Goal: Task Accomplishment & Management: Complete application form

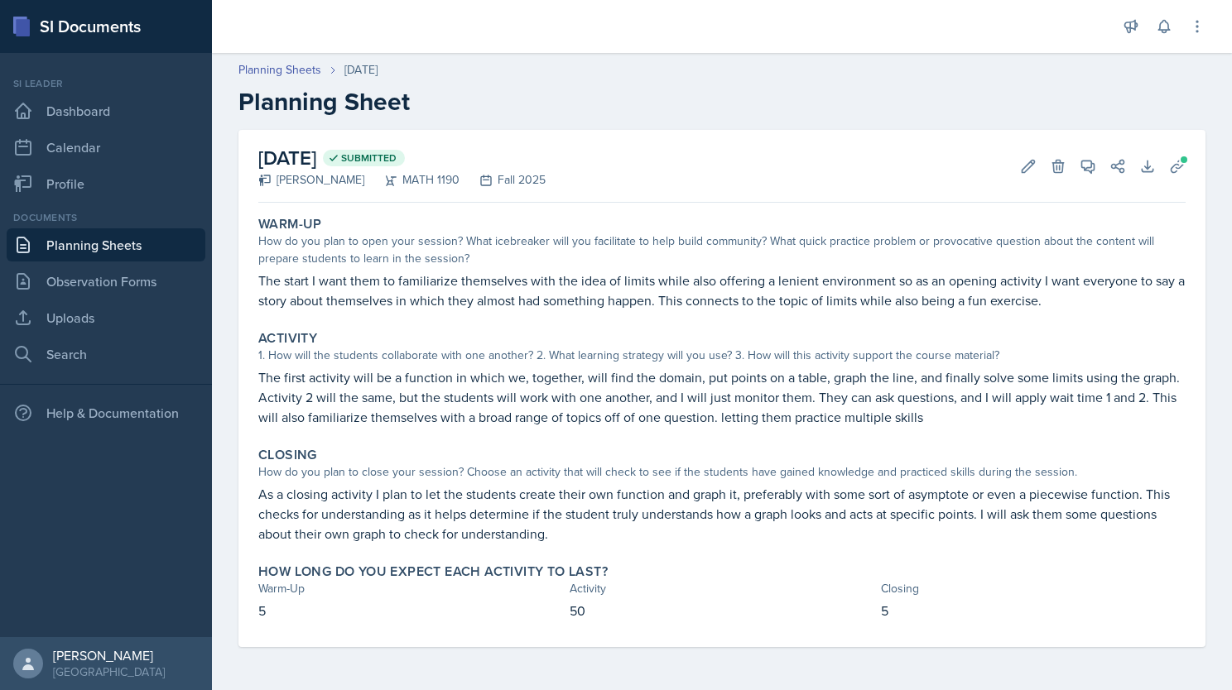
click at [132, 243] on link "Planning Sheets" at bounding box center [106, 244] width 199 height 33
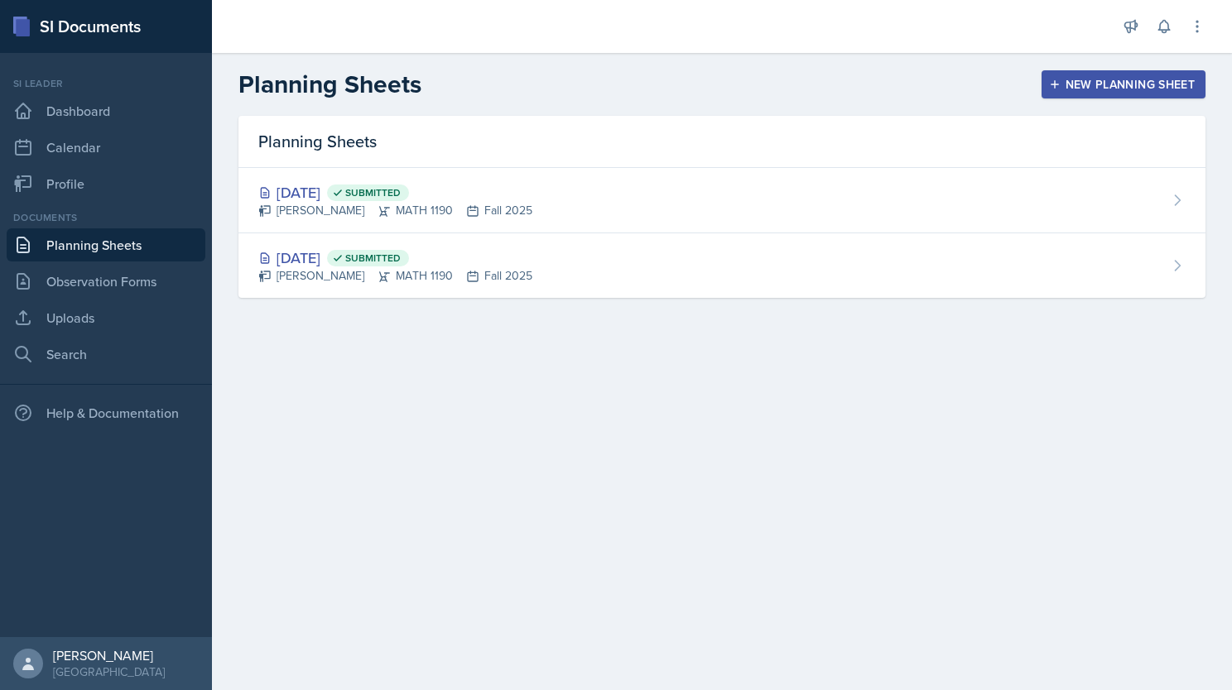
click at [1121, 81] on div "New Planning Sheet" at bounding box center [1123, 84] width 142 height 13
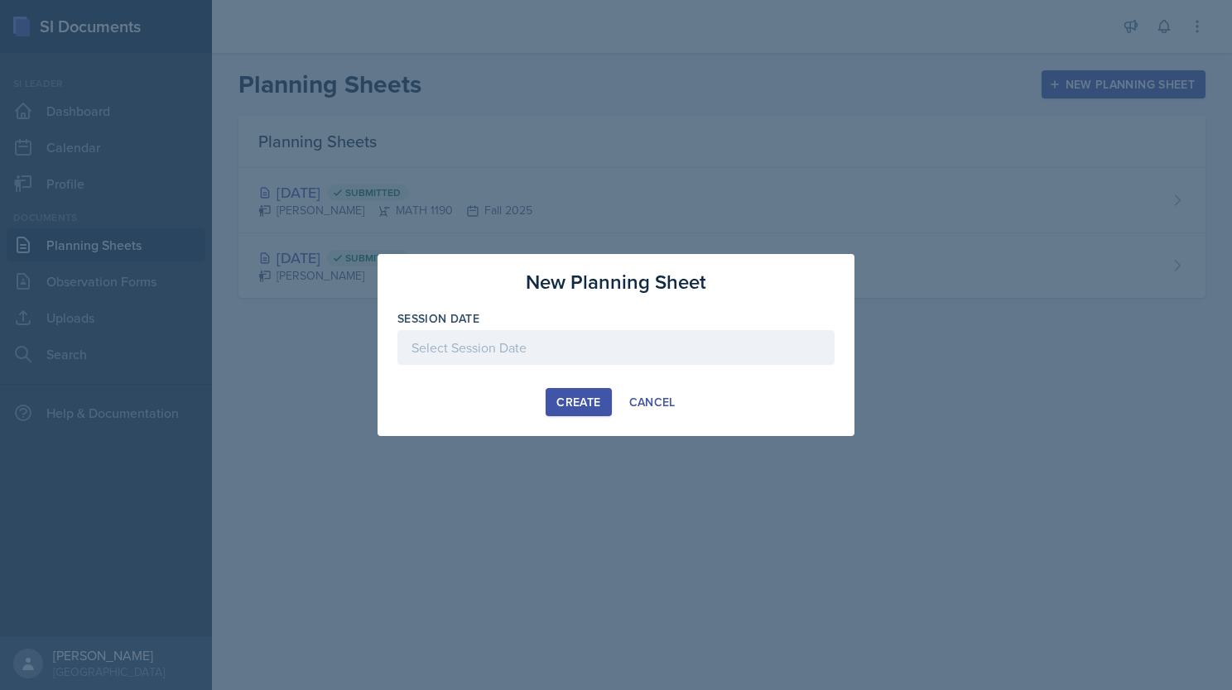
click at [573, 357] on div at bounding box center [615, 347] width 437 height 35
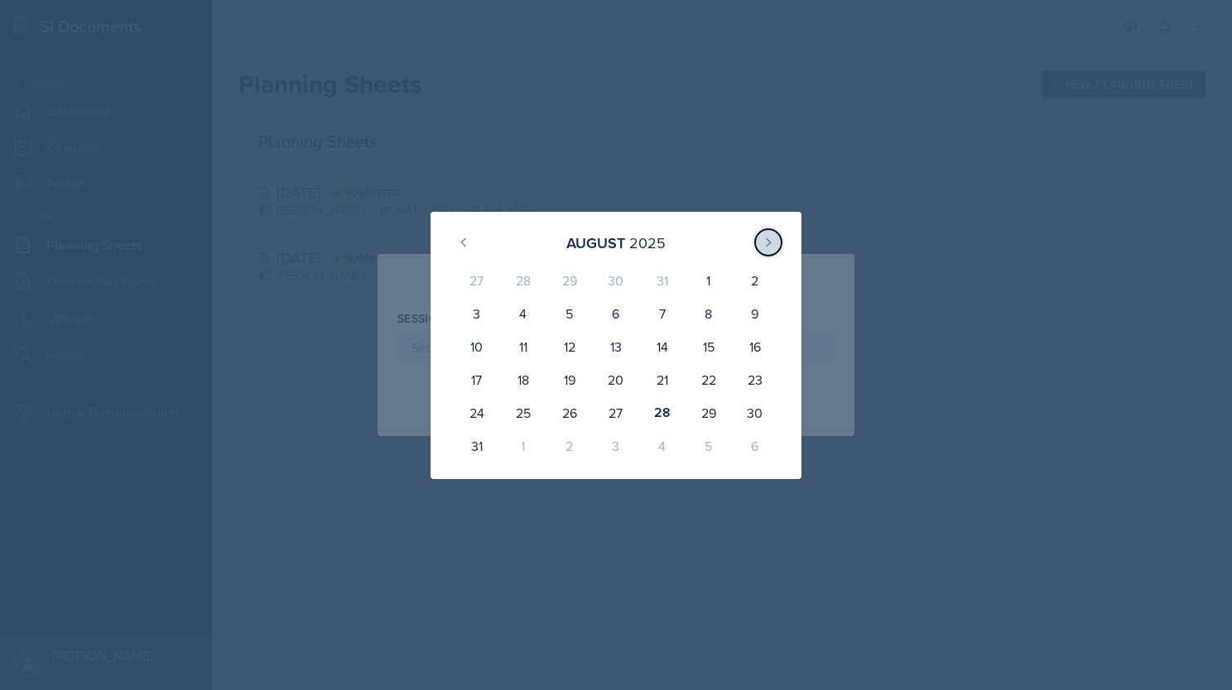
click at [768, 244] on icon at bounding box center [768, 241] width 4 height 7
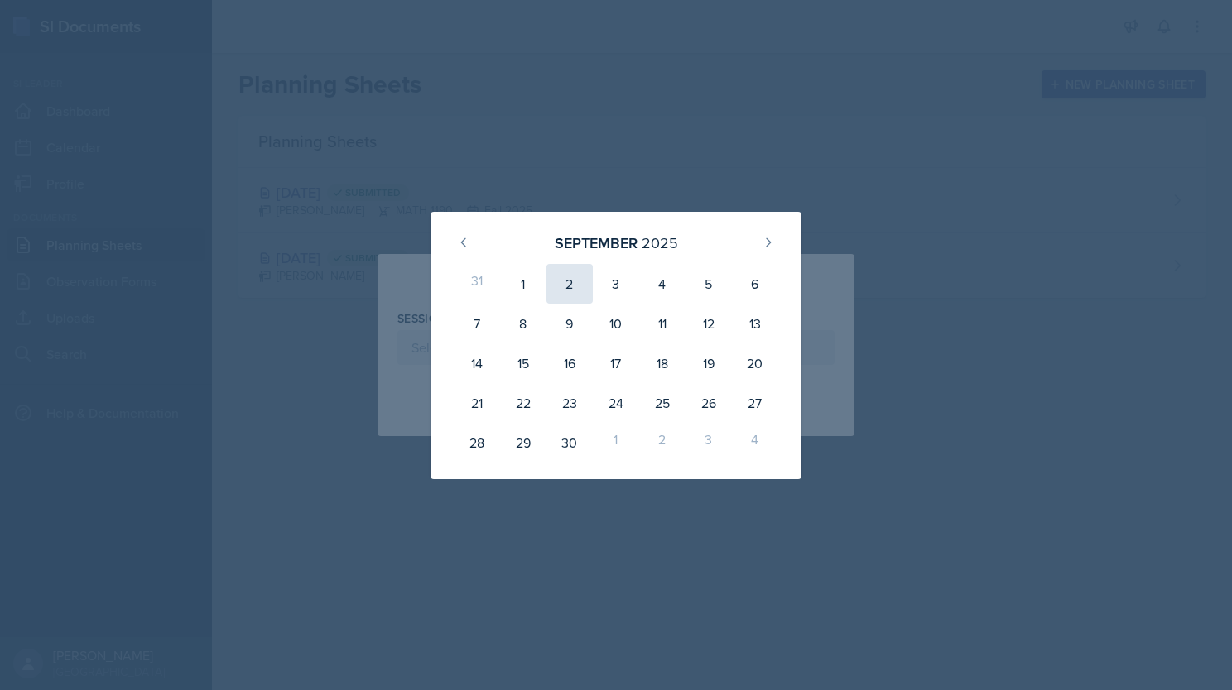
click at [565, 280] on div "2" at bounding box center [569, 284] width 46 height 40
type input "[DATE]"
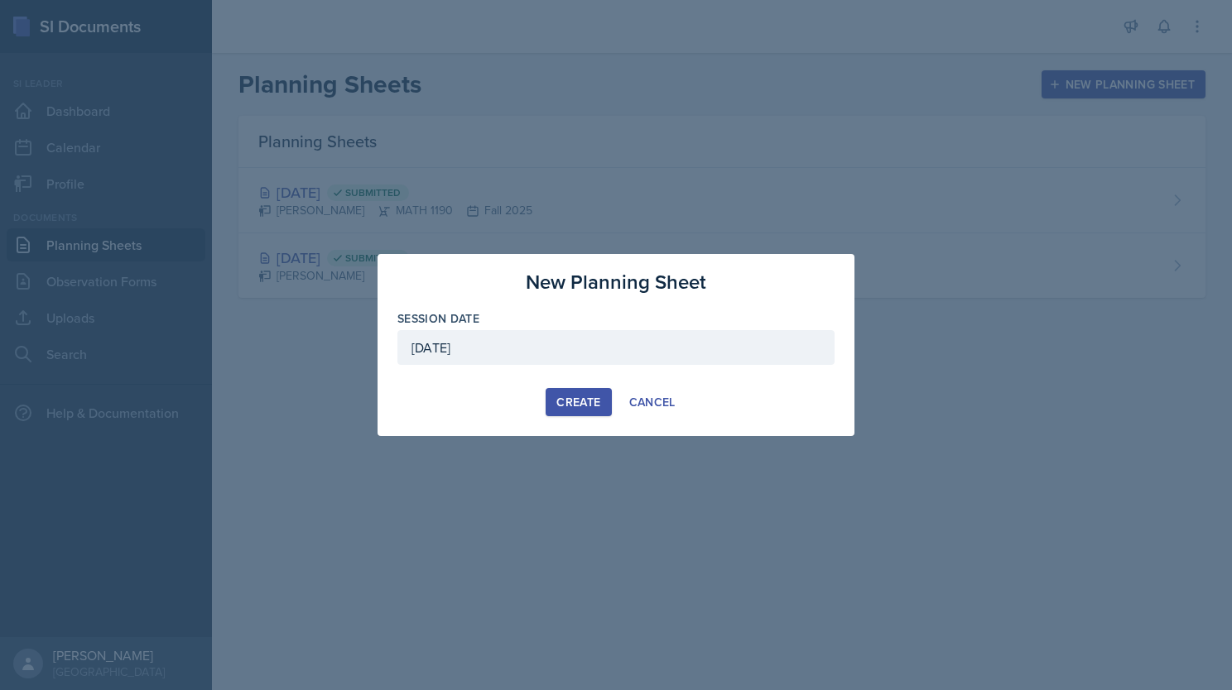
click at [569, 396] on div "Create" at bounding box center [578, 402] width 44 height 13
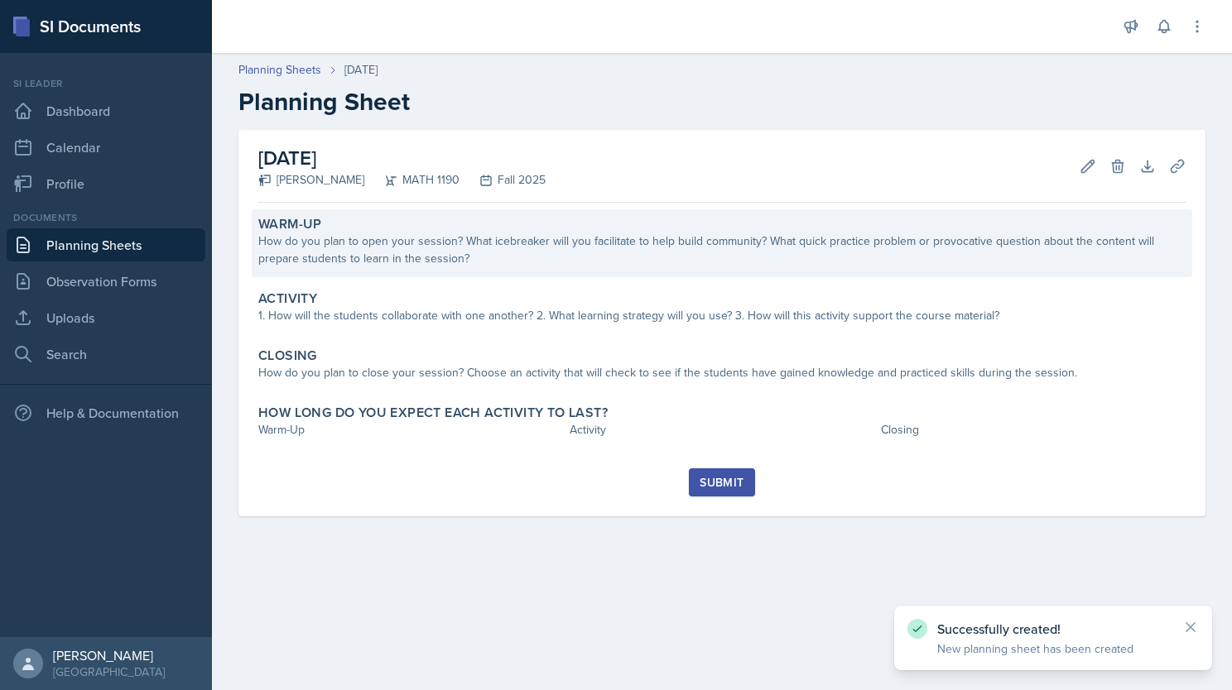
click at [430, 266] on div "How do you plan to open your session? What icebreaker will you facilitate to he…" at bounding box center [721, 250] width 927 height 35
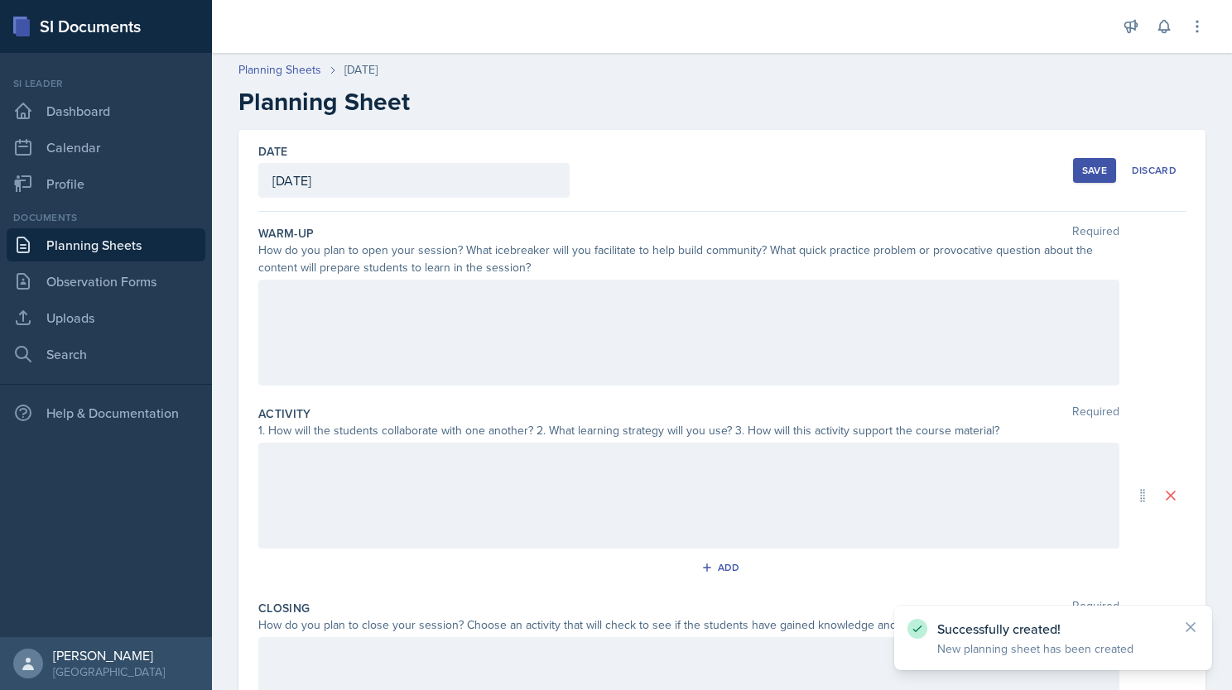
click at [453, 311] on div at bounding box center [688, 333] width 861 height 106
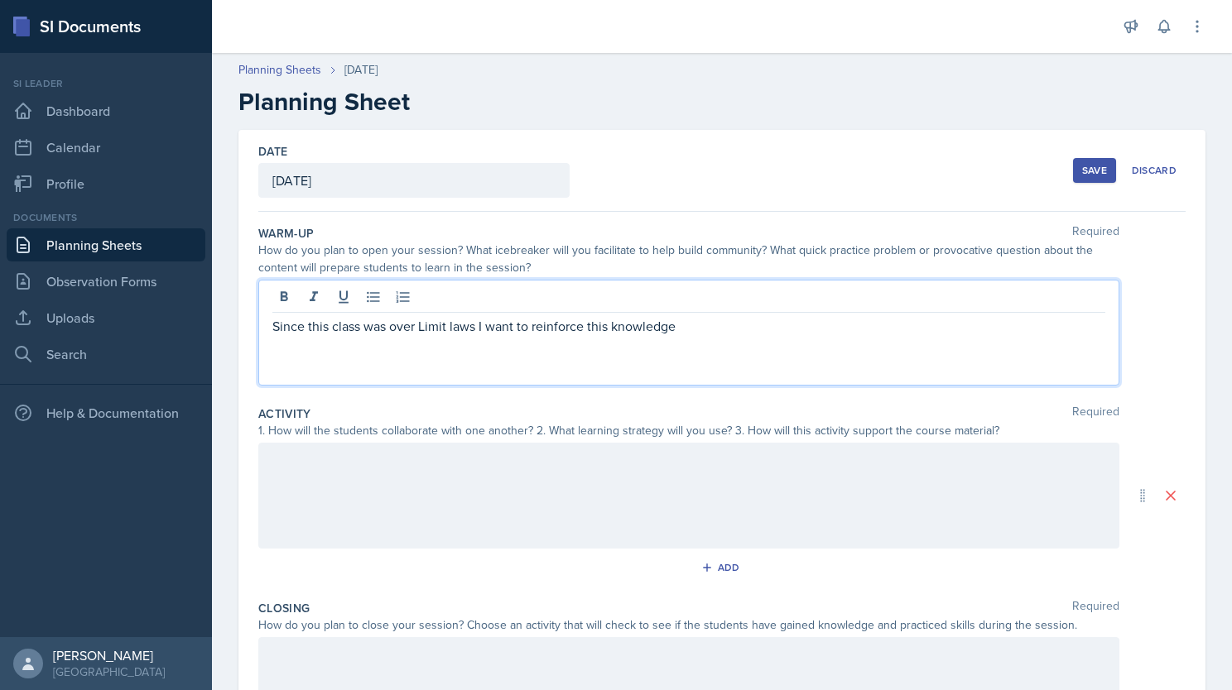
click at [688, 329] on p "Since this class was over Limit laws I want to reinforce this knowledge" at bounding box center [688, 326] width 833 height 20
click at [957, 326] on p "Since this class was over Limit laws, I want to reinforce this knowledge. As a …" at bounding box center [688, 326] width 833 height 20
click at [742, 456] on div at bounding box center [688, 496] width 861 height 106
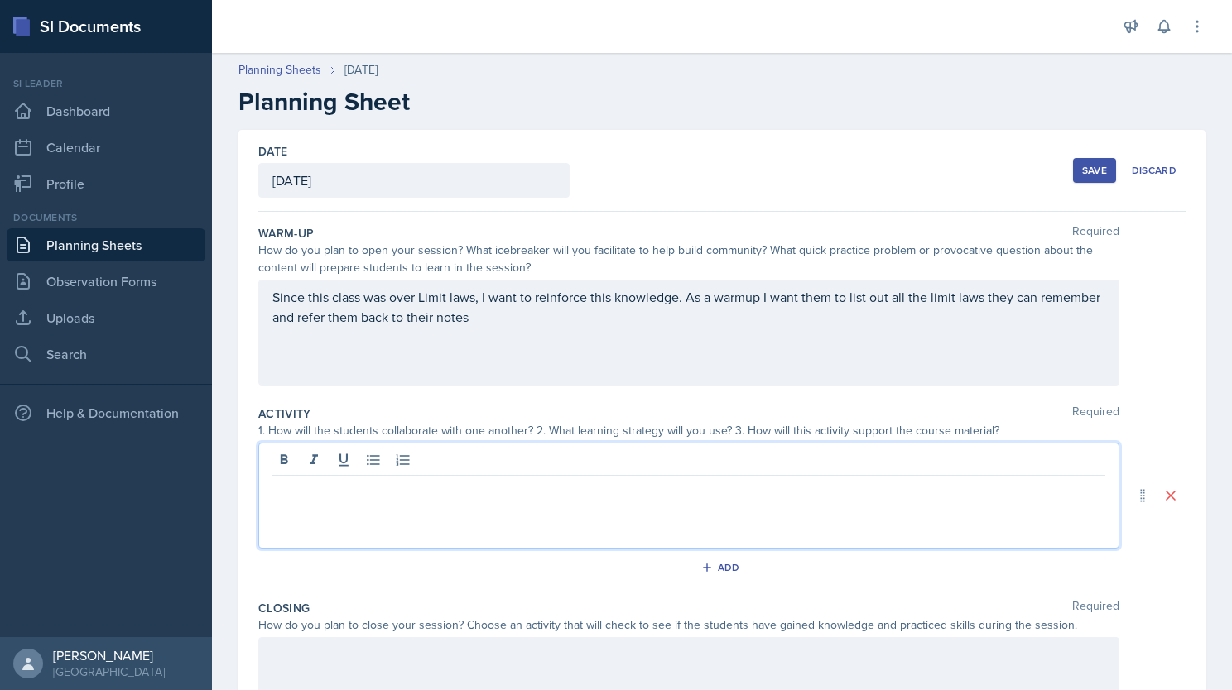
click at [553, 318] on p "Since this class was over Limit laws, I want to reinforce this knowledge. As a …" at bounding box center [688, 307] width 833 height 40
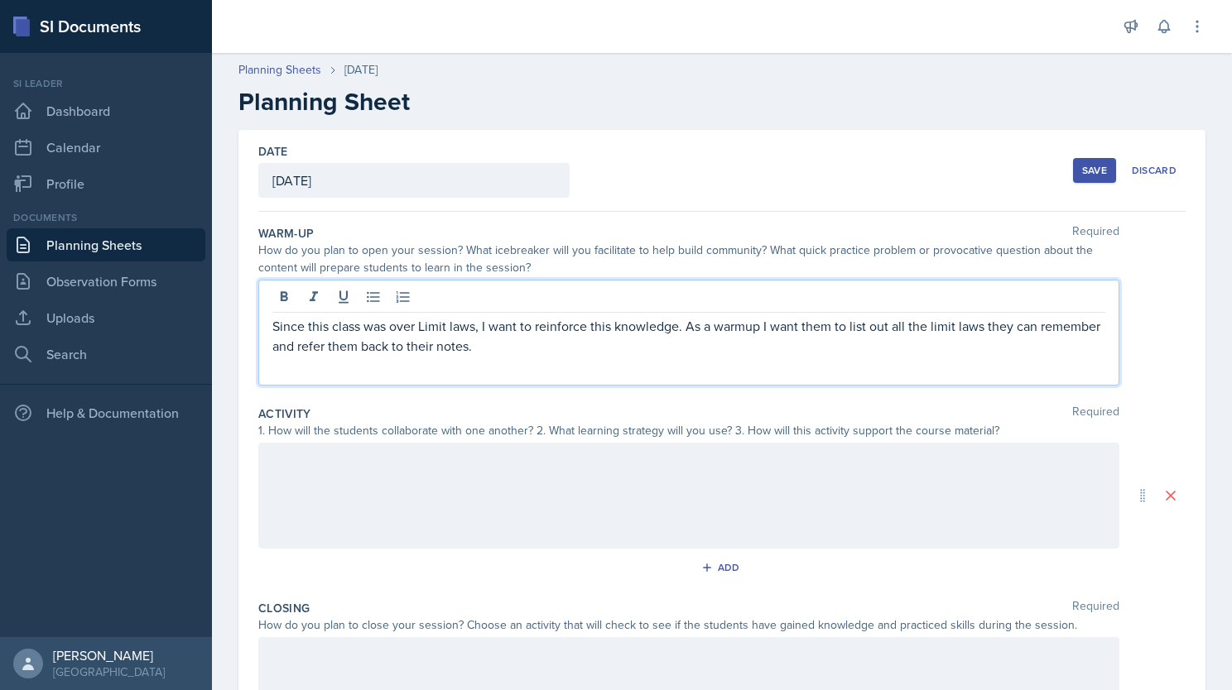
click at [508, 484] on div at bounding box center [688, 496] width 861 height 106
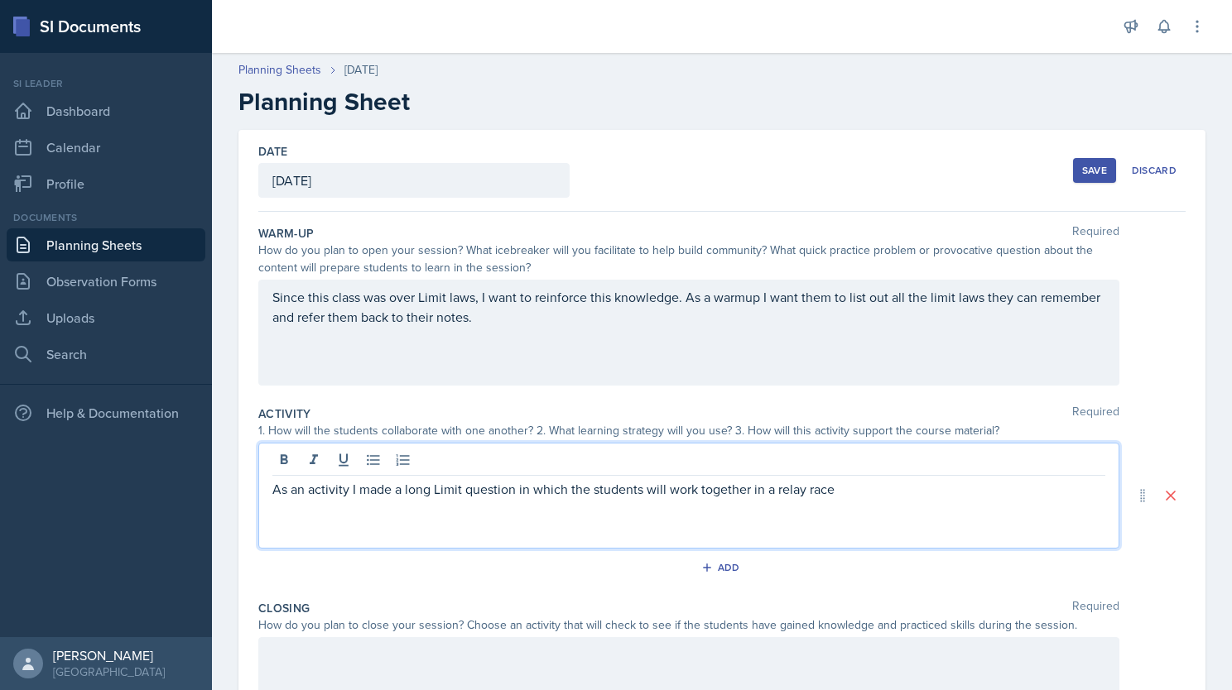
click at [844, 498] on div "As an activity I made a long Limit question in which the students will work tog…" at bounding box center [688, 496] width 861 height 106
click at [841, 489] on p "As an activity I made a long Limit question in which the students will work tog…" at bounding box center [688, 489] width 833 height 20
click at [573, 516] on p "As an activity I made a long Limit question in which the students will work tog…" at bounding box center [688, 499] width 833 height 40
click at [583, 507] on p "As an activity I made a long Limit question in which the students will work tog…" at bounding box center [688, 499] width 833 height 40
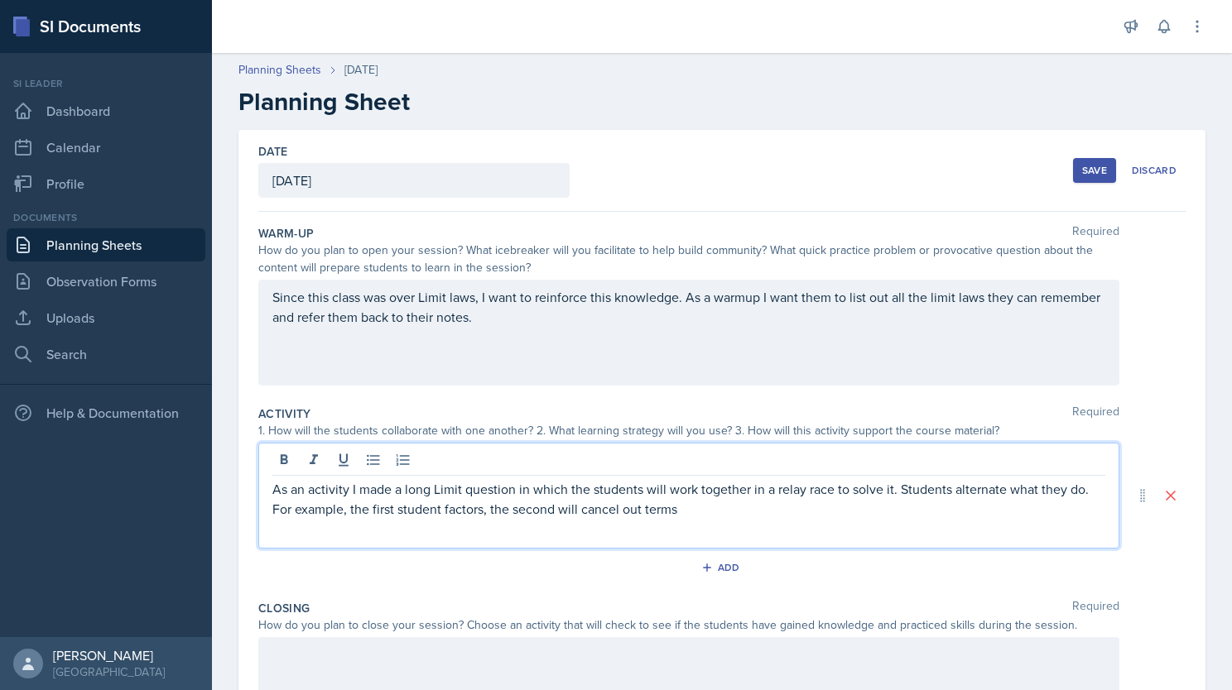
click at [699, 513] on p "As an activity I made a long Limit question in which the students will work tog…" at bounding box center [688, 499] width 833 height 40
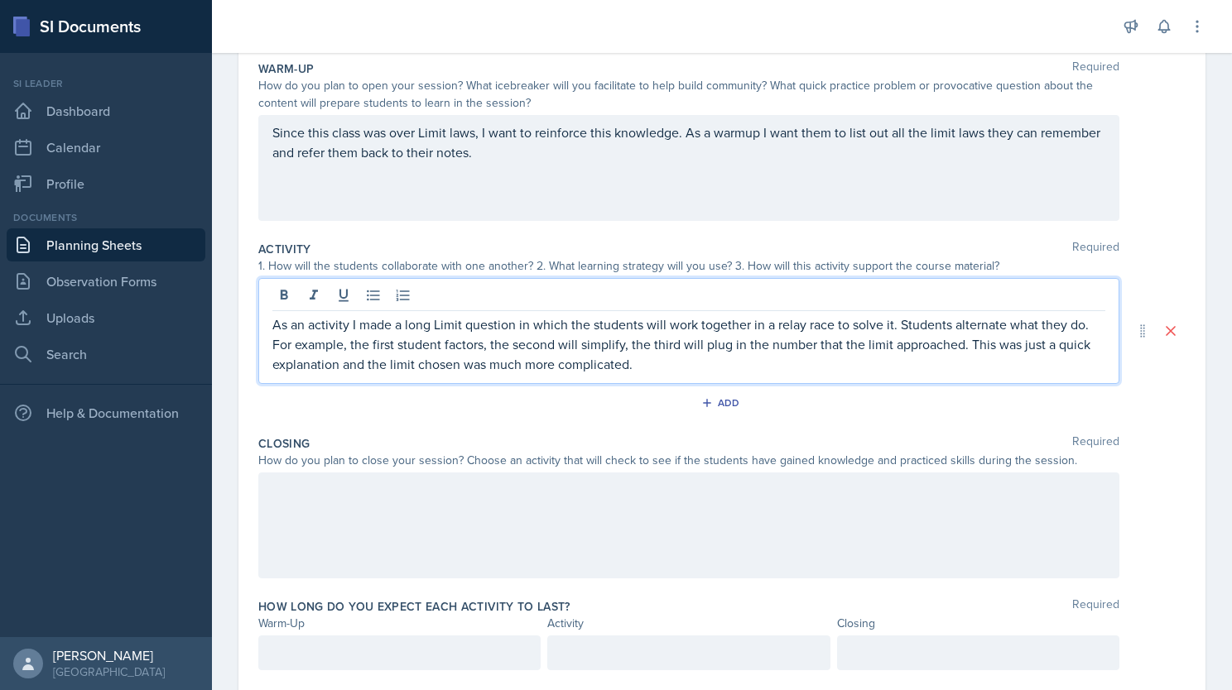
scroll to position [166, 0]
click at [461, 664] on div at bounding box center [399, 652] width 282 height 35
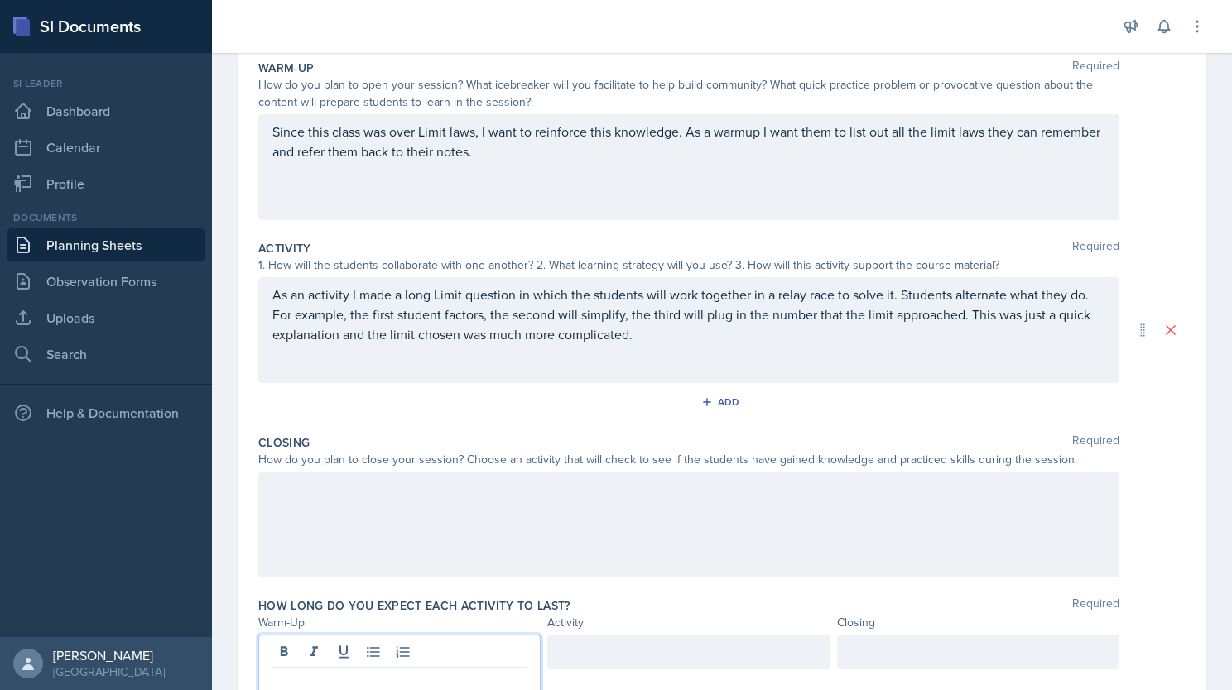
scroll to position [195, 0]
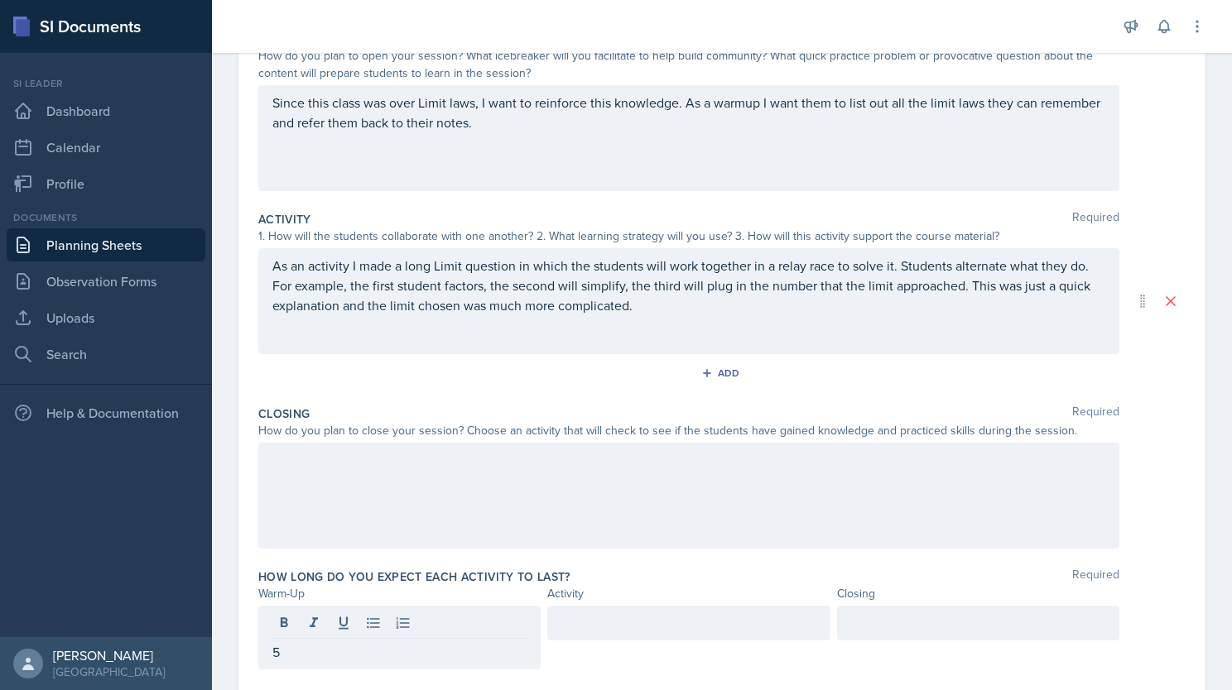
click at [596, 611] on div at bounding box center [688, 623] width 282 height 35
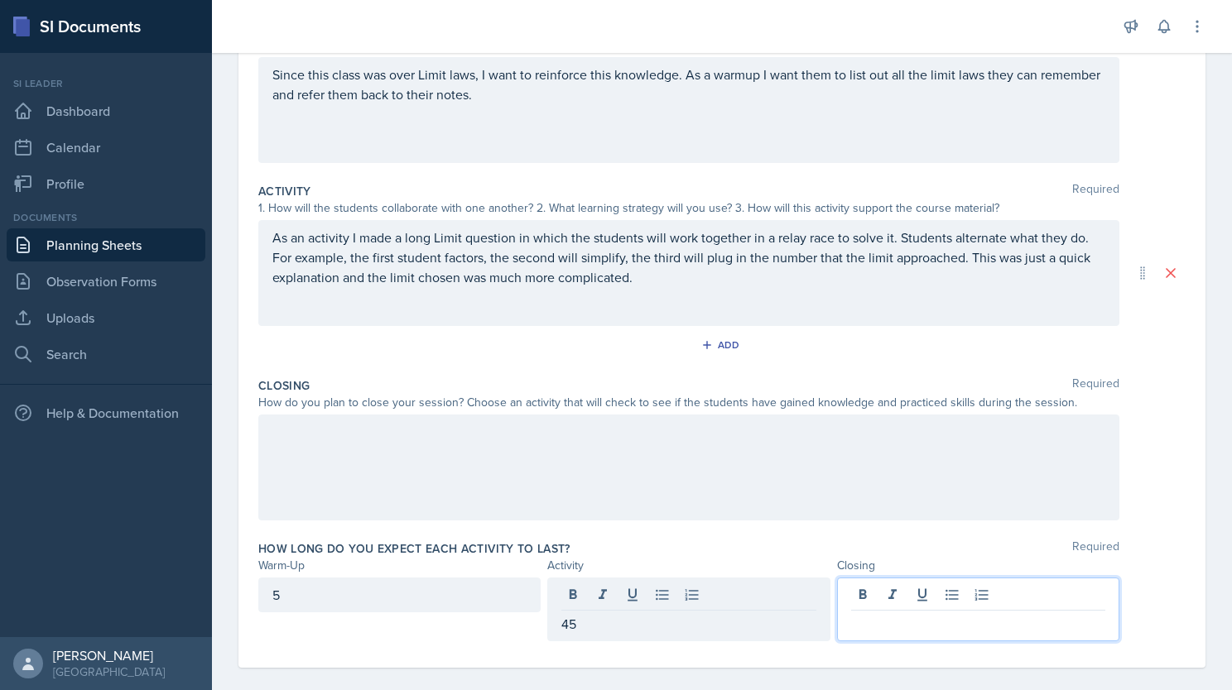
click at [848, 596] on div at bounding box center [978, 610] width 282 height 64
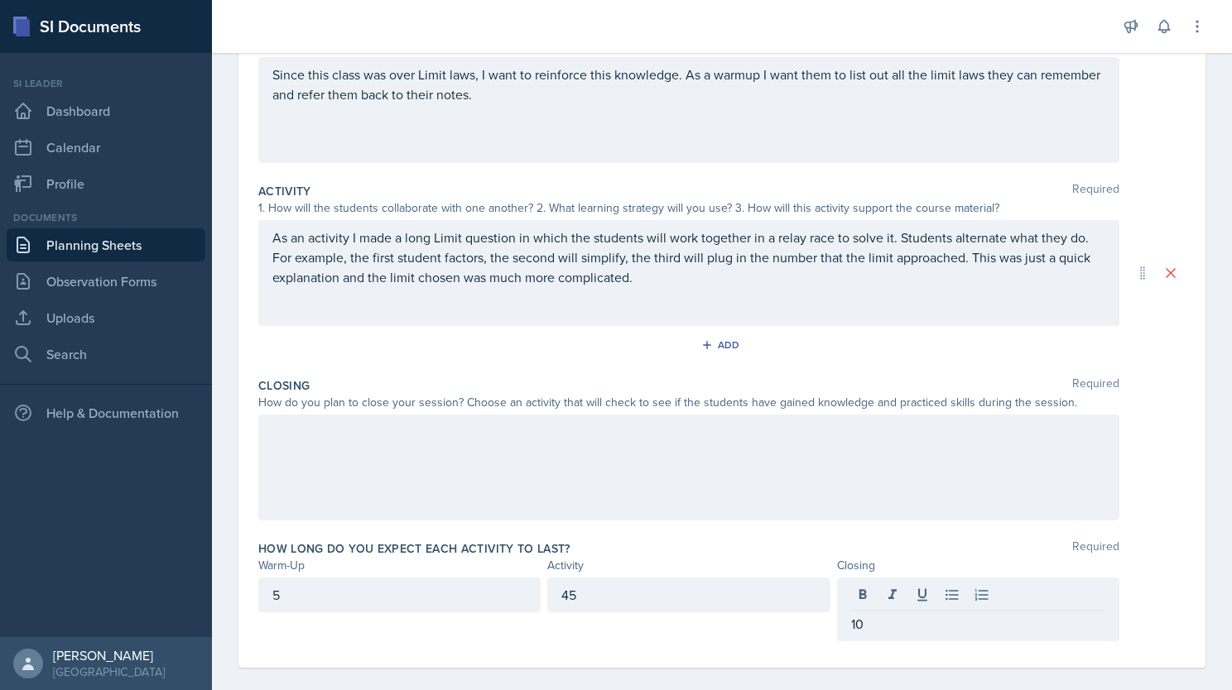
click at [541, 449] on div at bounding box center [688, 468] width 861 height 106
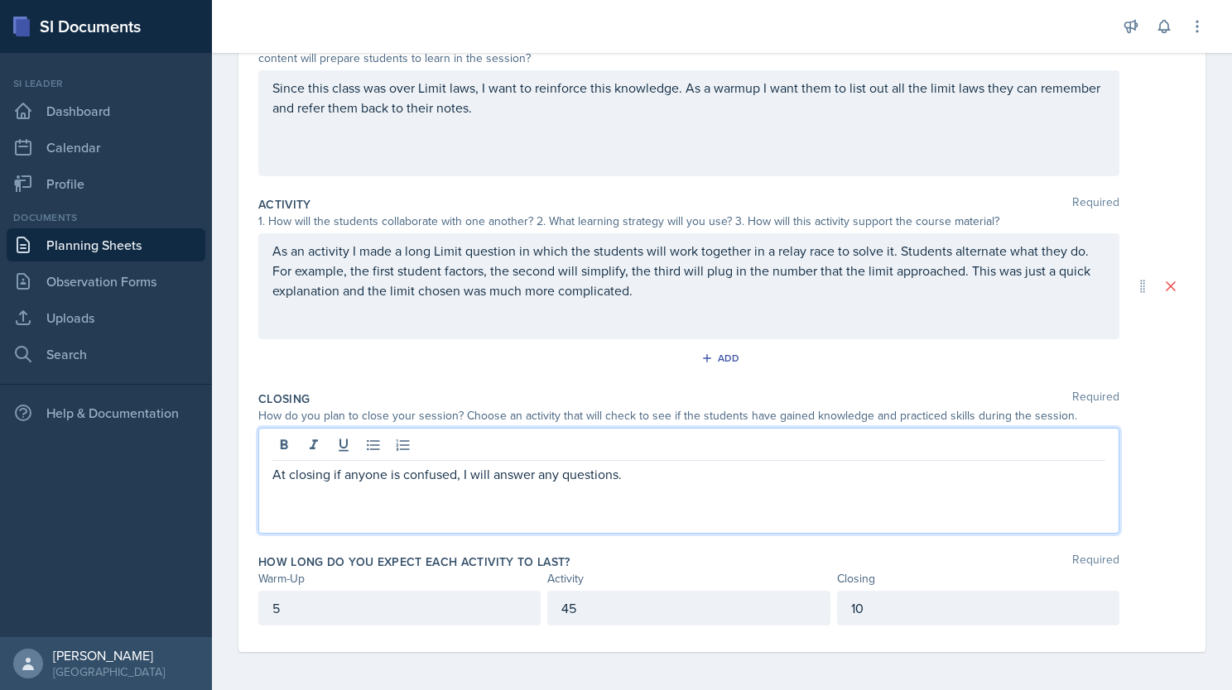
click at [675, 472] on p "At closing if anyone is confused, I will answer any questions." at bounding box center [688, 474] width 833 height 20
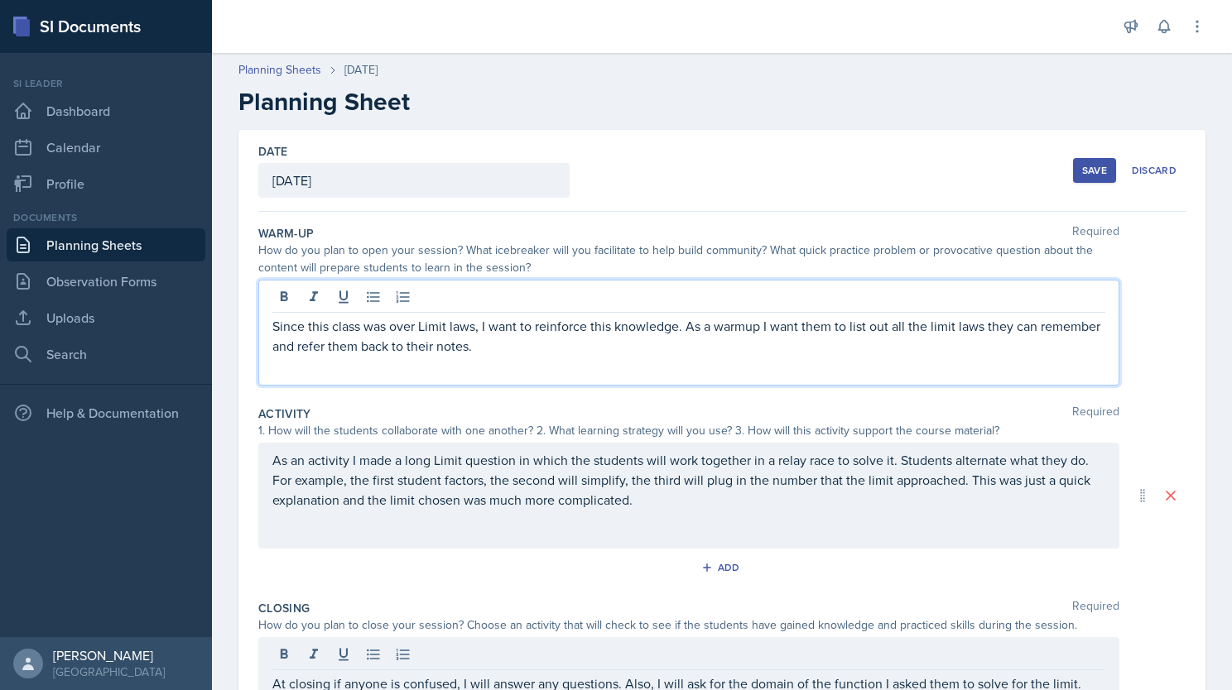
click at [693, 308] on div "Since this class was over Limit laws, I want to reinforce this knowledge. As a …" at bounding box center [688, 333] width 861 height 106
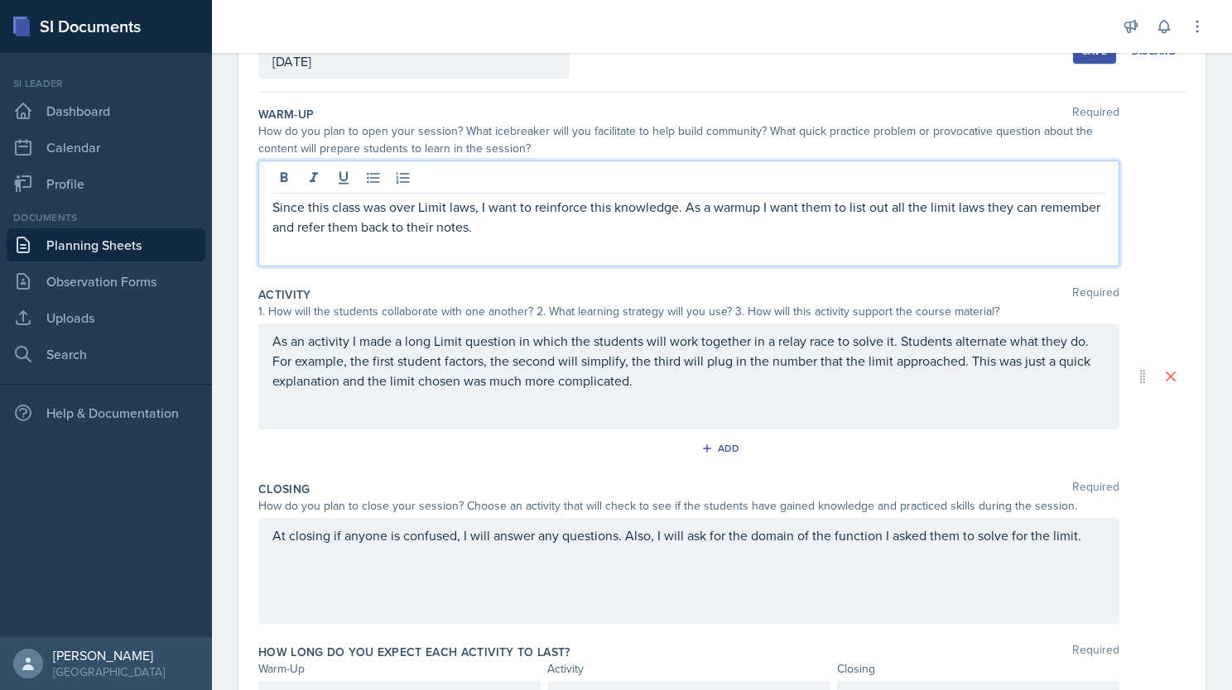
scroll to position [119, 0]
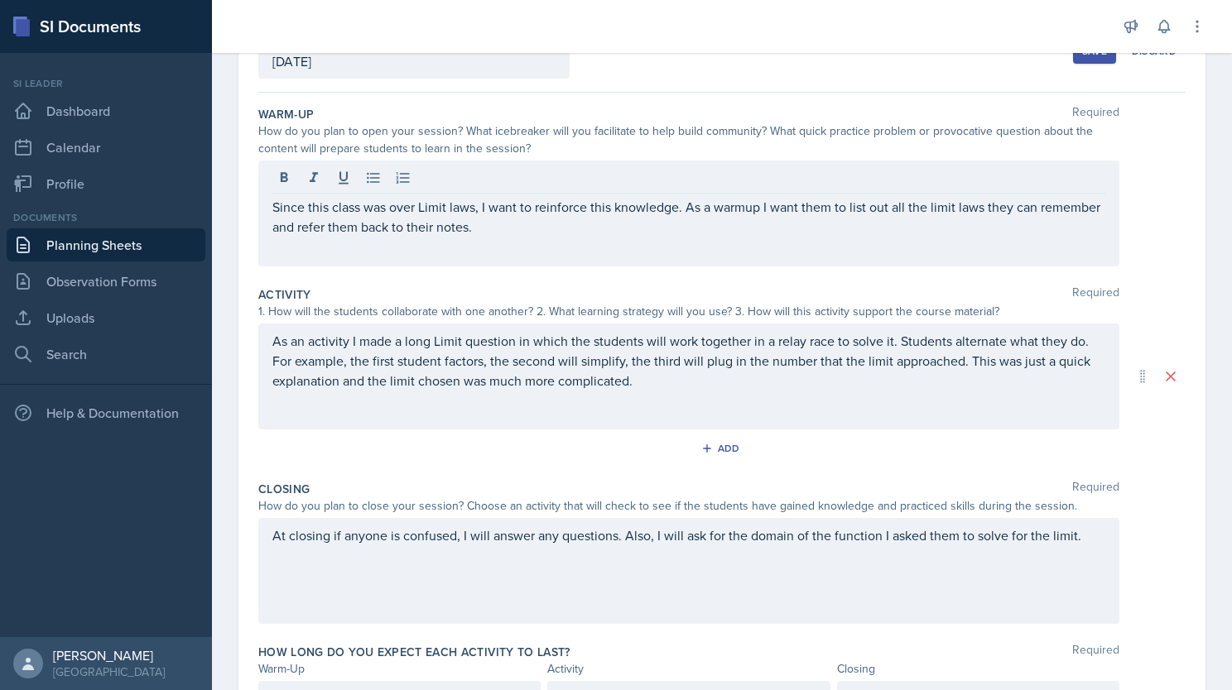
click at [669, 394] on div "As an activity I made a long Limit question in which the students will work tog…" at bounding box center [688, 377] width 861 height 106
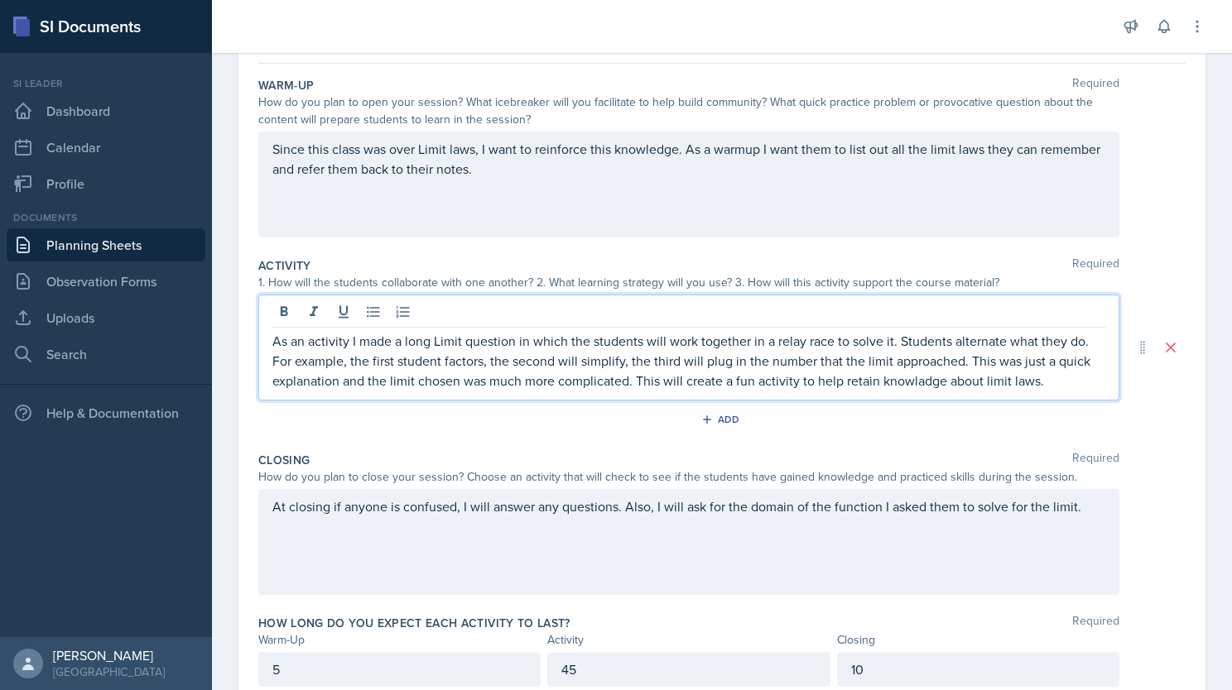
click at [896, 389] on div "As an activity I made a long Limit question in which the students will work tog…" at bounding box center [688, 348] width 861 height 106
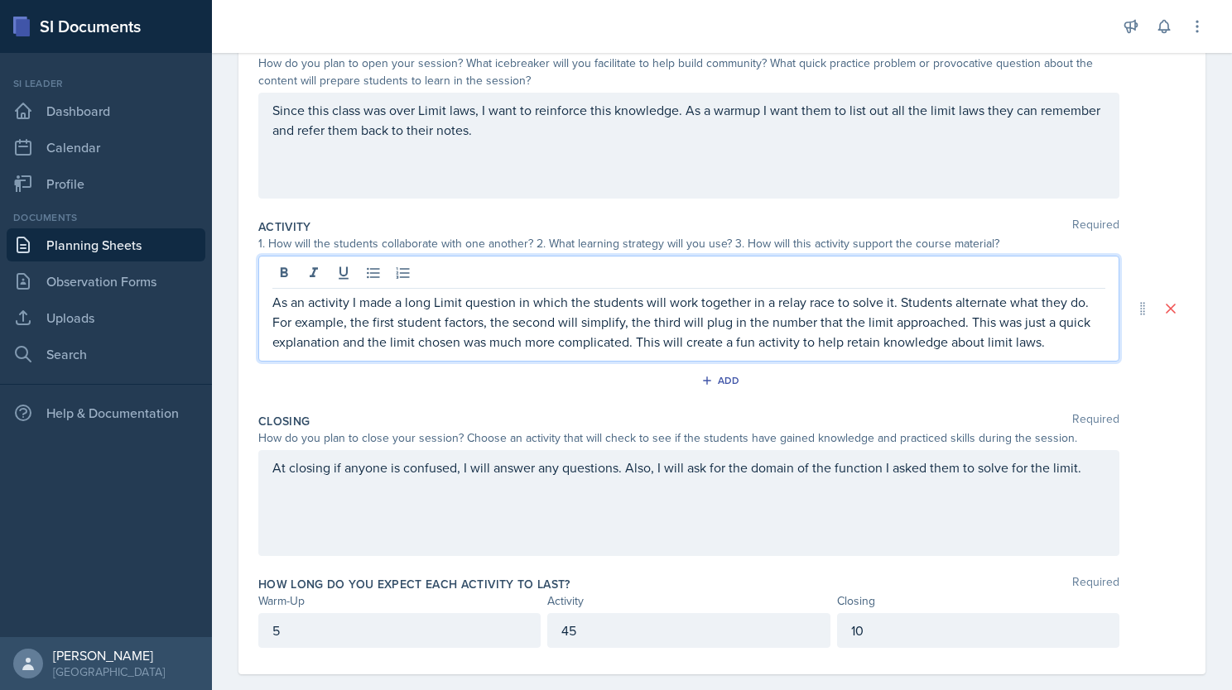
scroll to position [209, 0]
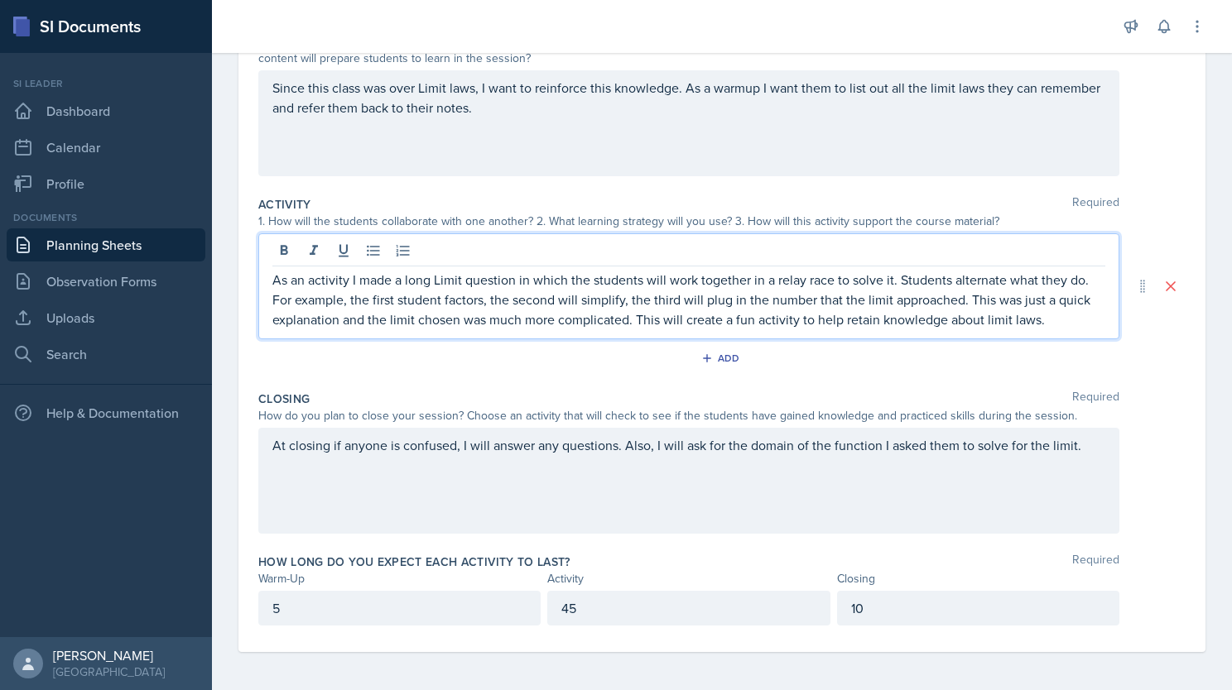
click at [1088, 455] on p "At closing if anyone is confused, I will answer any questions. Also, I will ask…" at bounding box center [688, 445] width 833 height 20
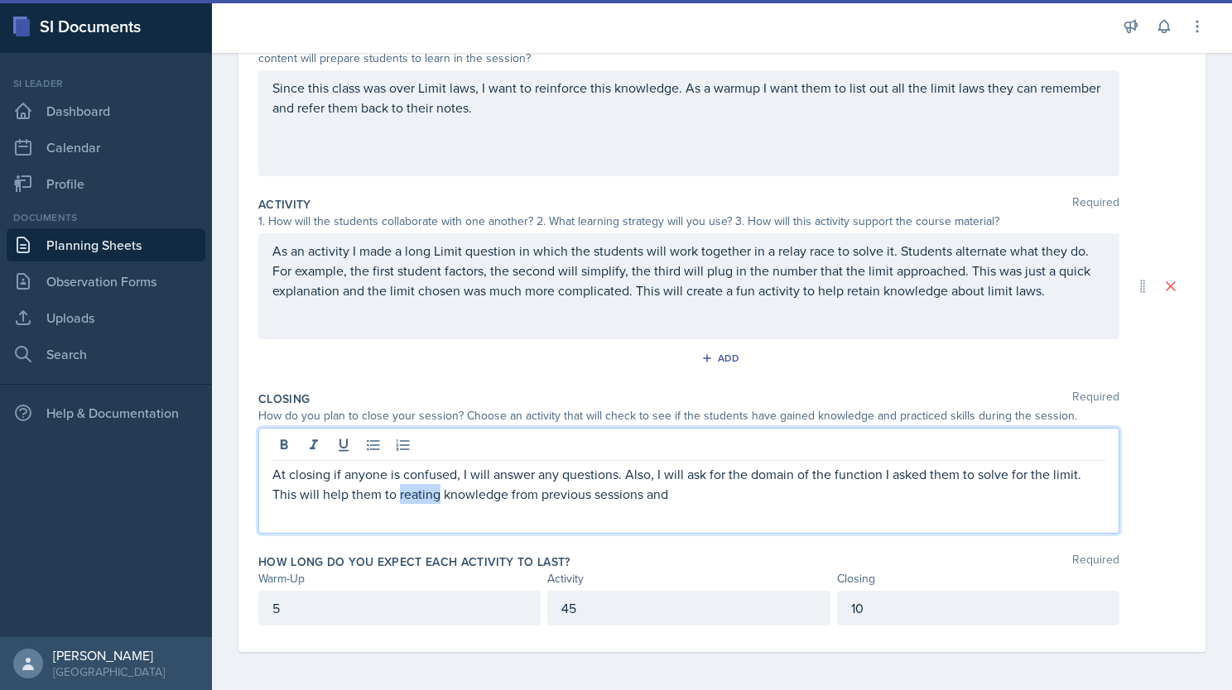
click at [420, 494] on p "At closing if anyone is confused, I will answer any questions. Also, I will ask…" at bounding box center [688, 484] width 833 height 40
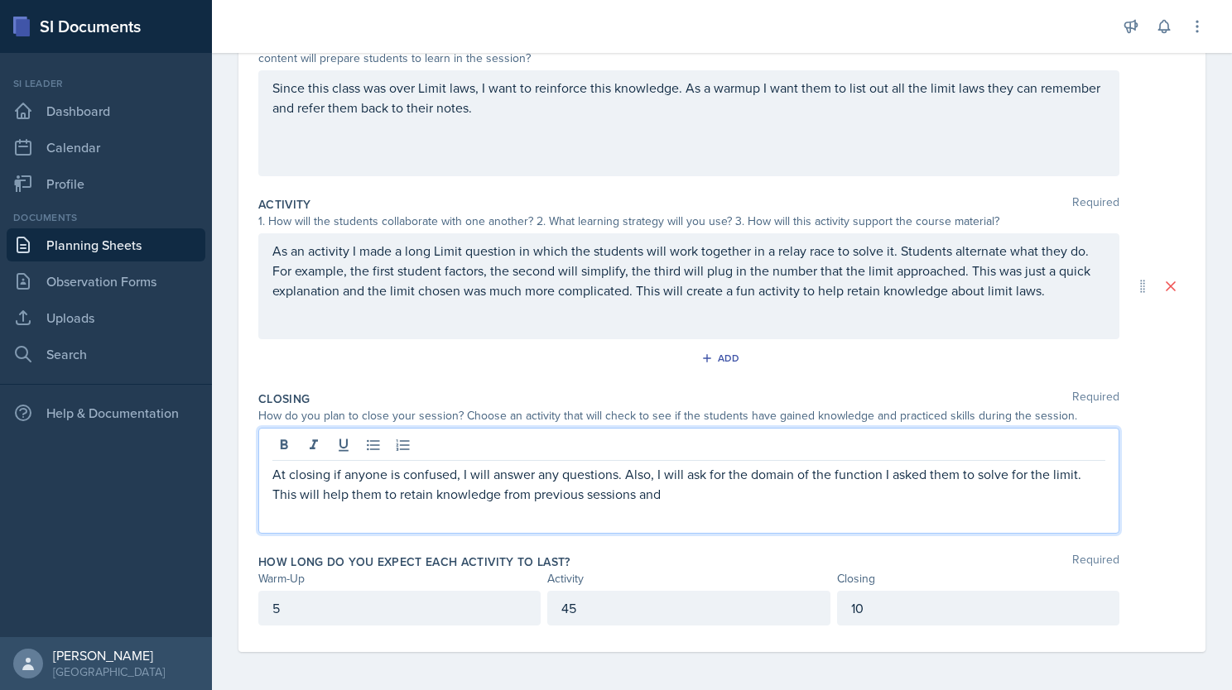
click at [691, 490] on p "At closing if anyone is confused, I will answer any questions. Also, I will ask…" at bounding box center [688, 484] width 833 height 40
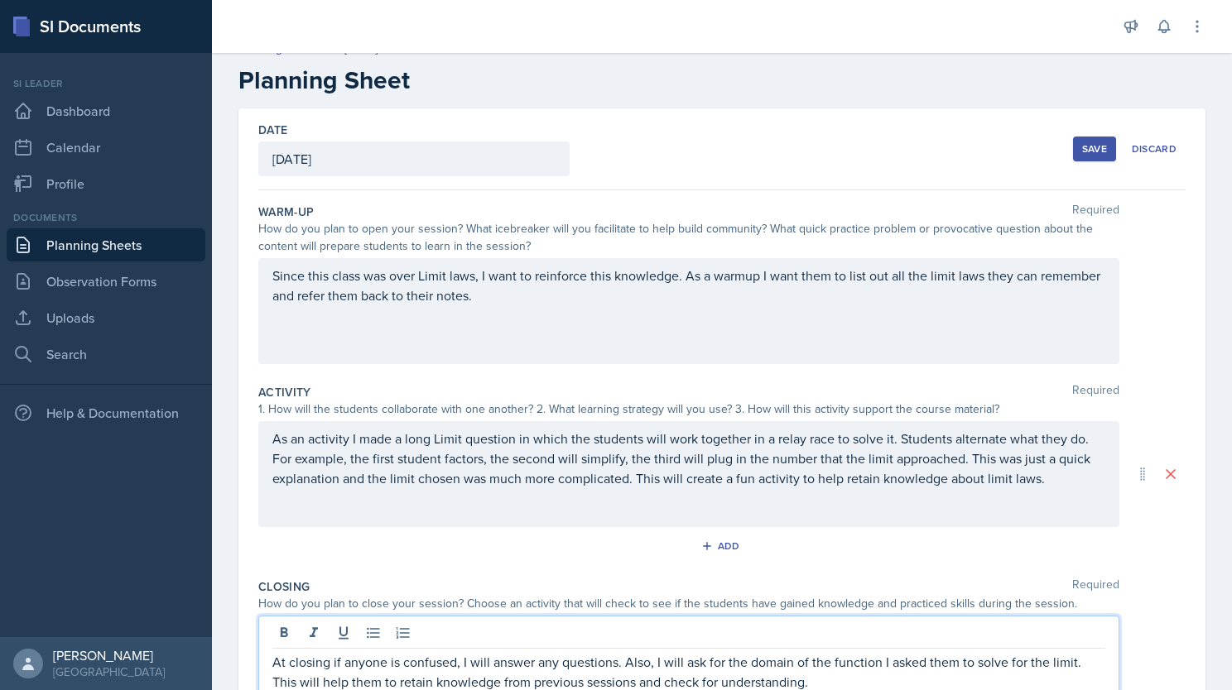
scroll to position [0, 0]
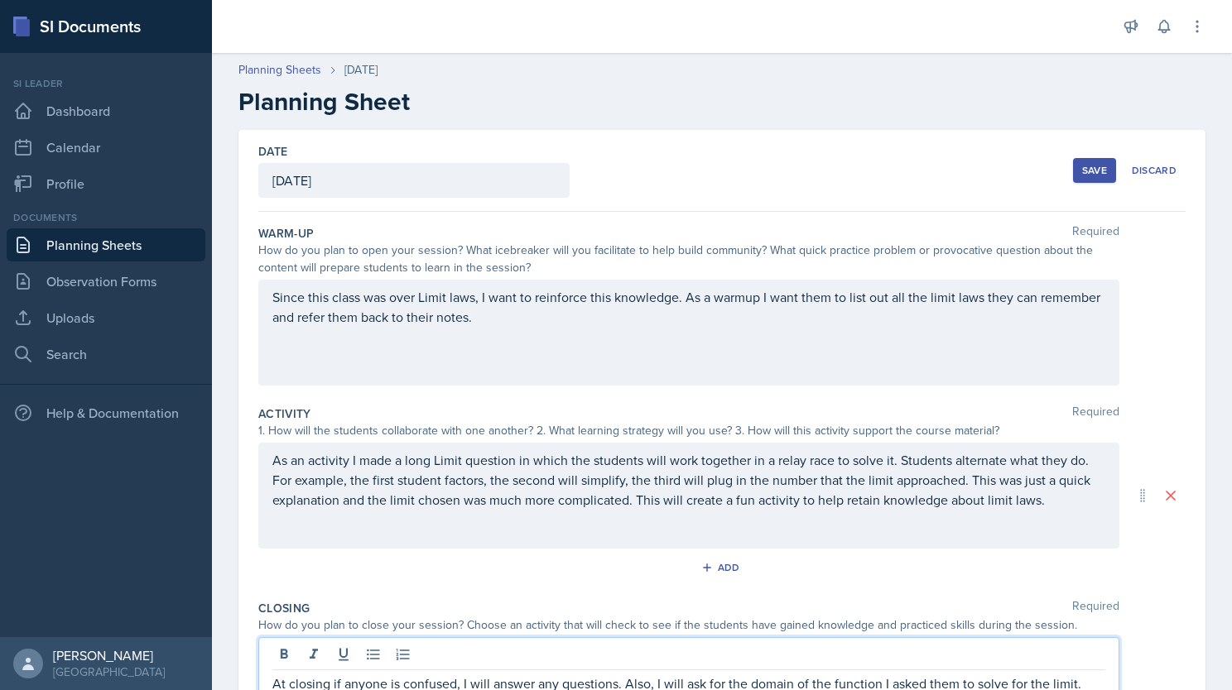
click at [891, 512] on div "As an activity I made a long Limit question in which the students will work tog…" at bounding box center [688, 496] width 861 height 106
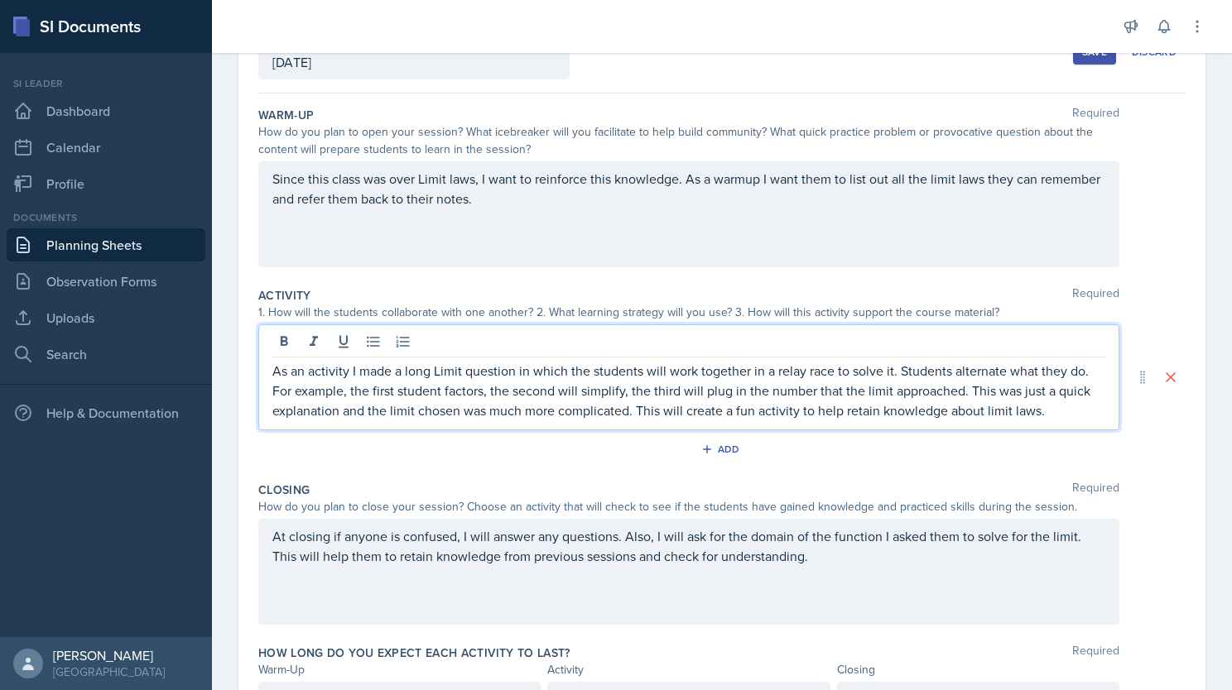
scroll to position [147, 0]
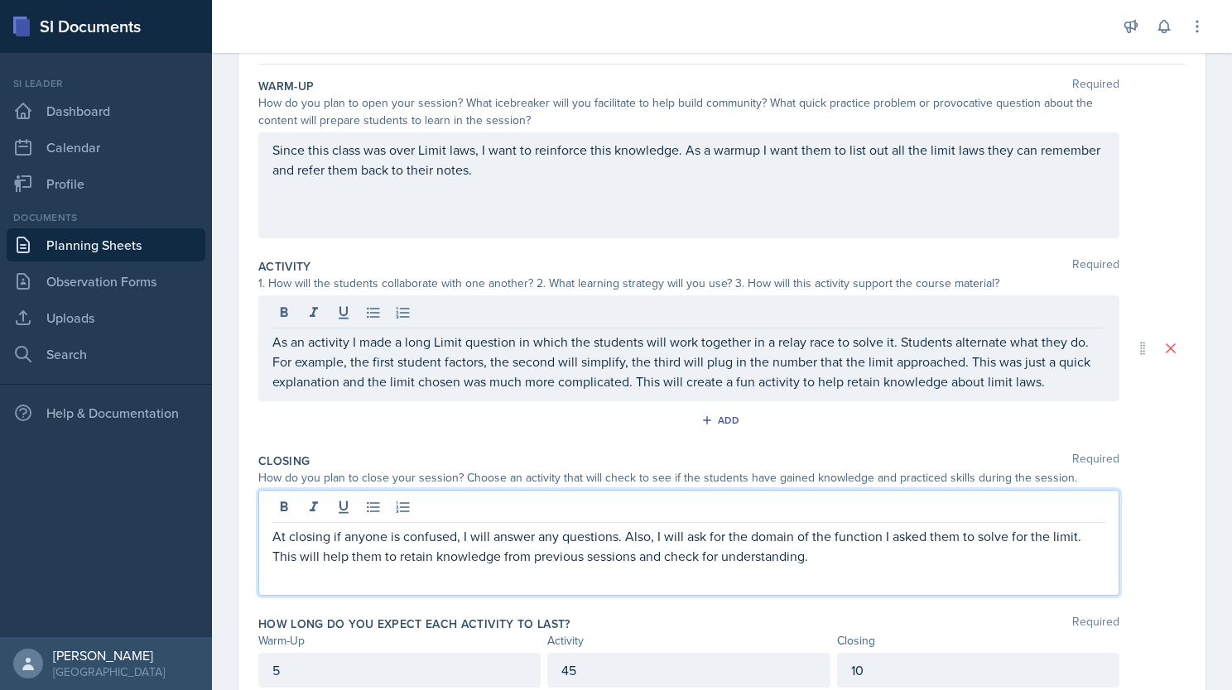
click at [859, 555] on p "At closing if anyone is confused, I will answer any questions. Also, I will ask…" at bounding box center [688, 546] width 833 height 40
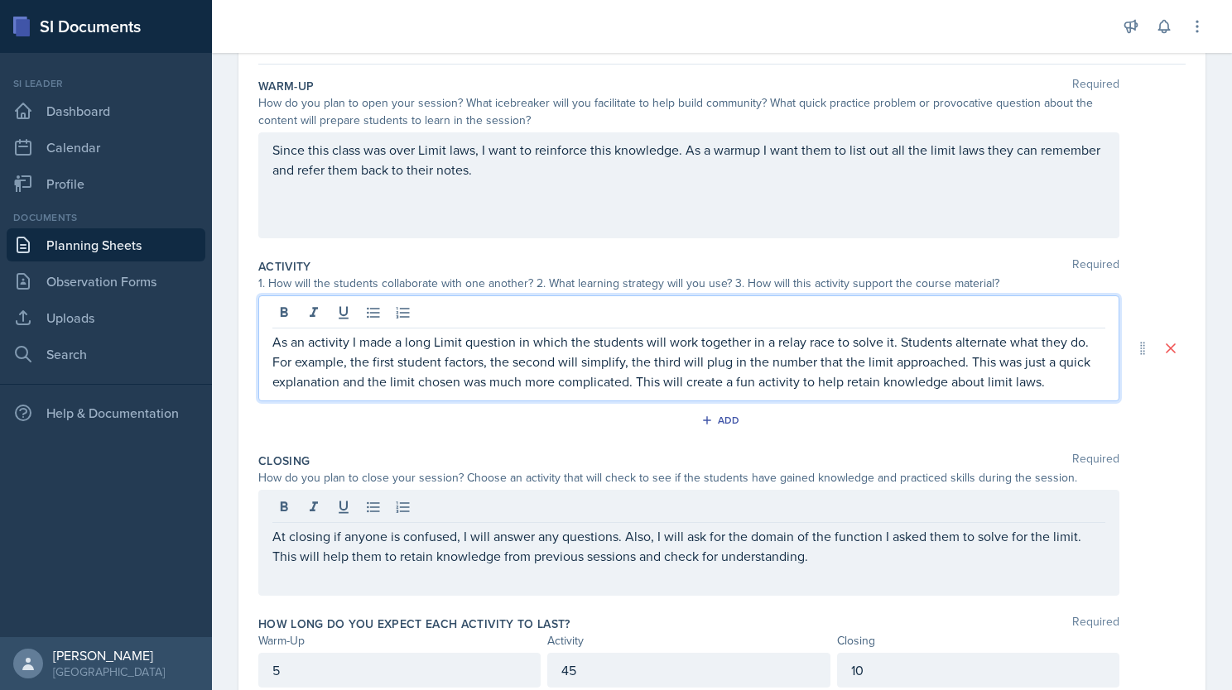
click at [908, 359] on p "As an activity I made a long Limit question in which the students will work tog…" at bounding box center [688, 362] width 833 height 60
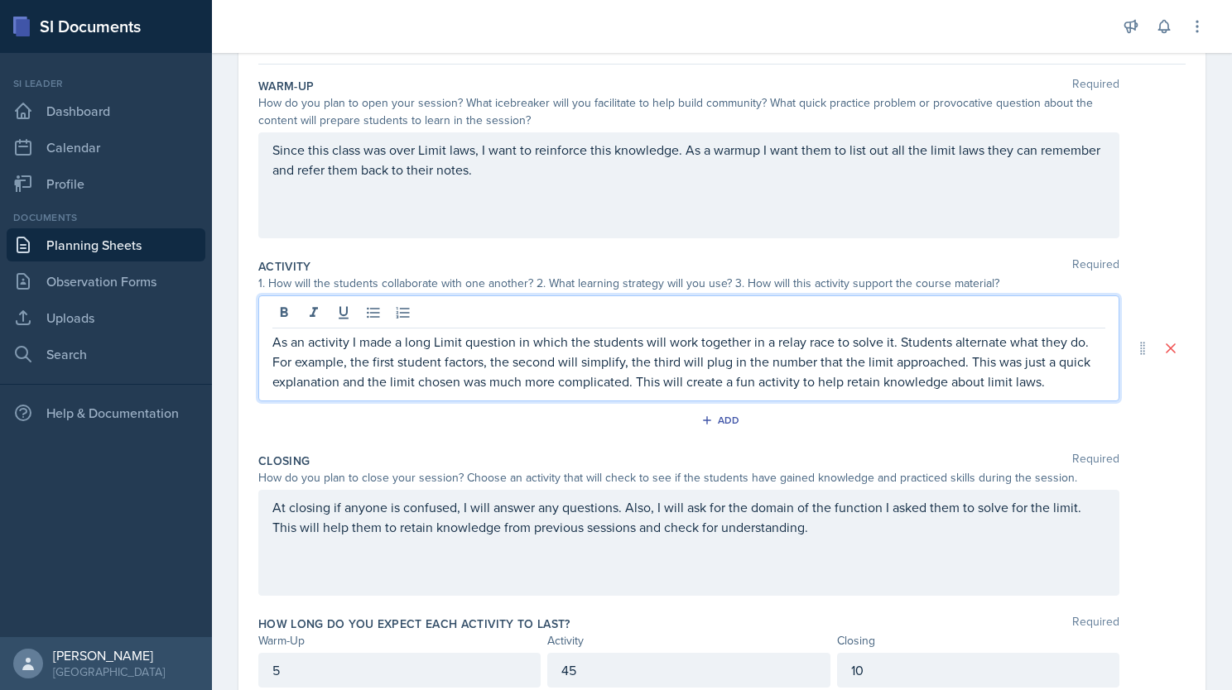
click at [1050, 382] on p "As an activity I made a long Limit question in which the students will work tog…" at bounding box center [688, 362] width 833 height 60
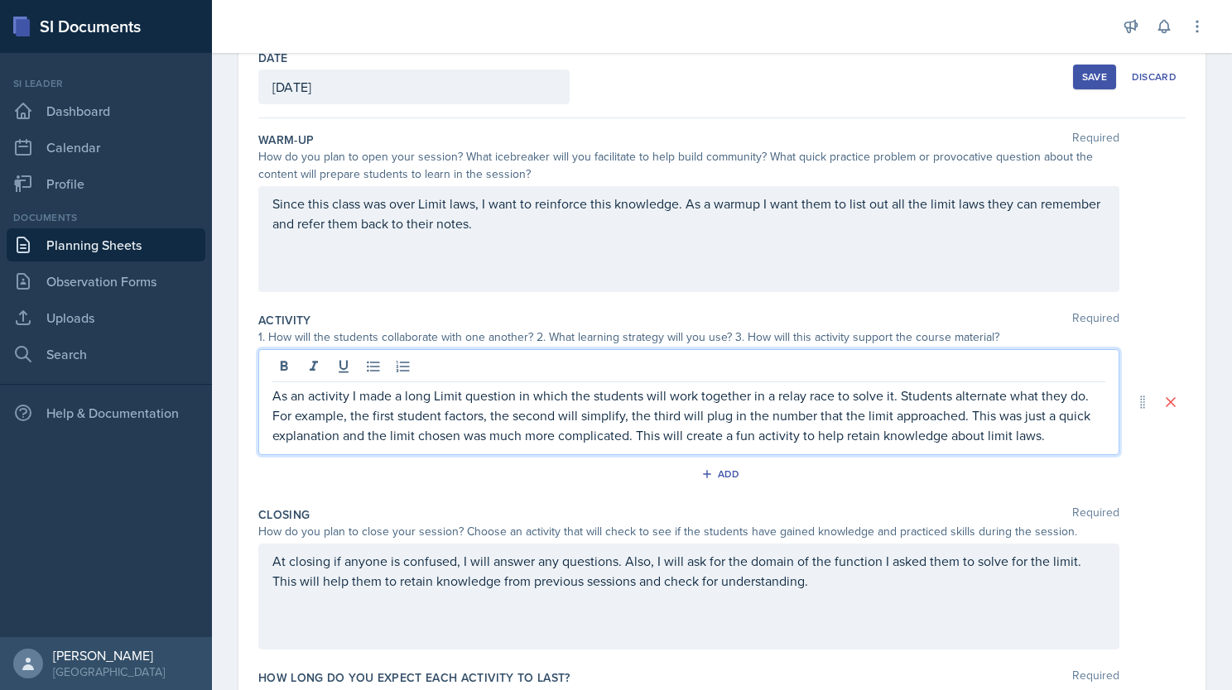
scroll to position [0, 0]
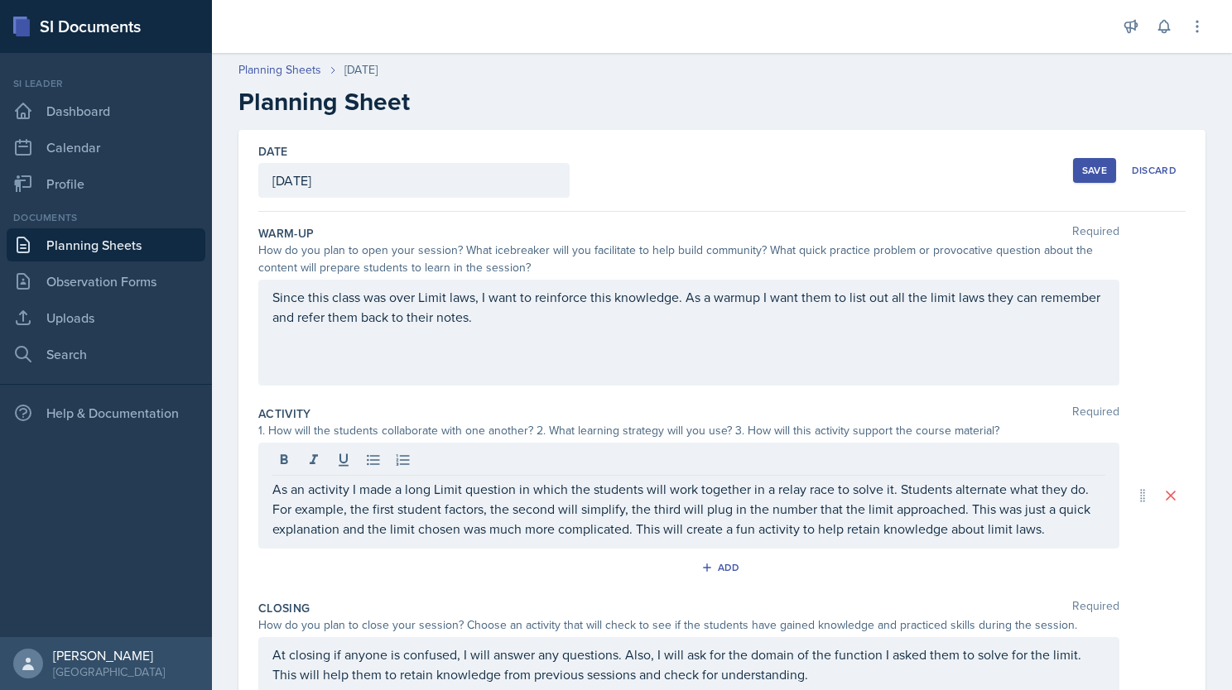
click at [1086, 166] on div "Save" at bounding box center [1094, 170] width 25 height 13
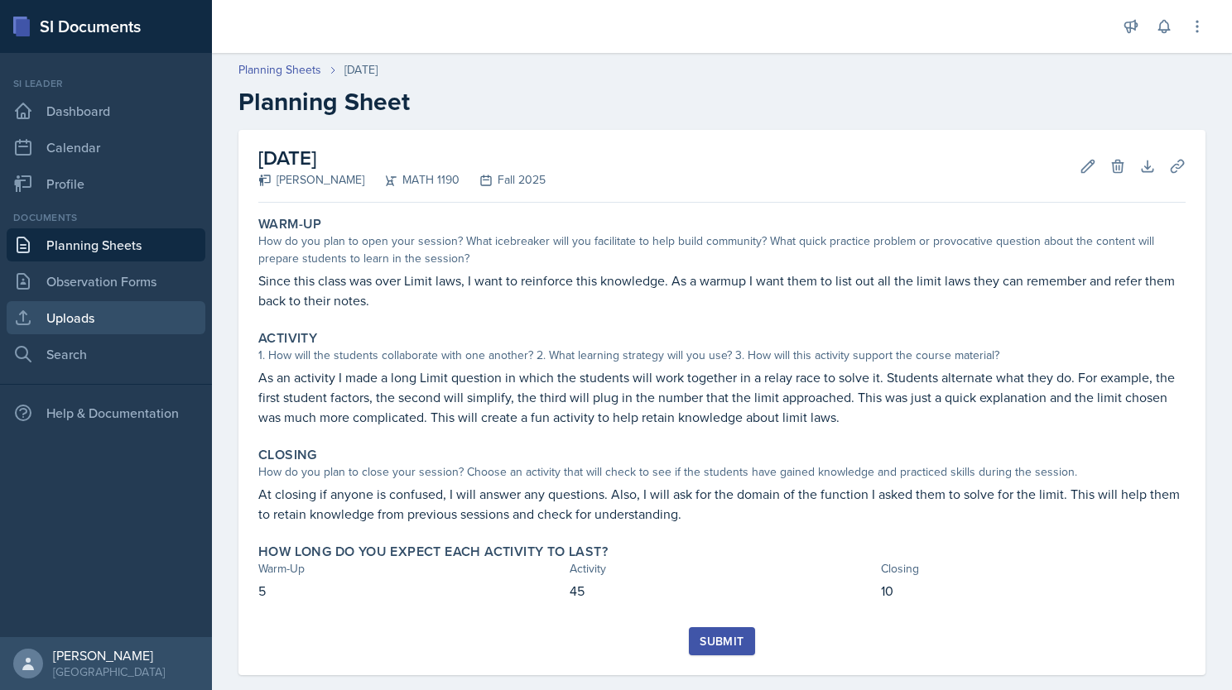
click at [89, 328] on link "Uploads" at bounding box center [106, 317] width 199 height 33
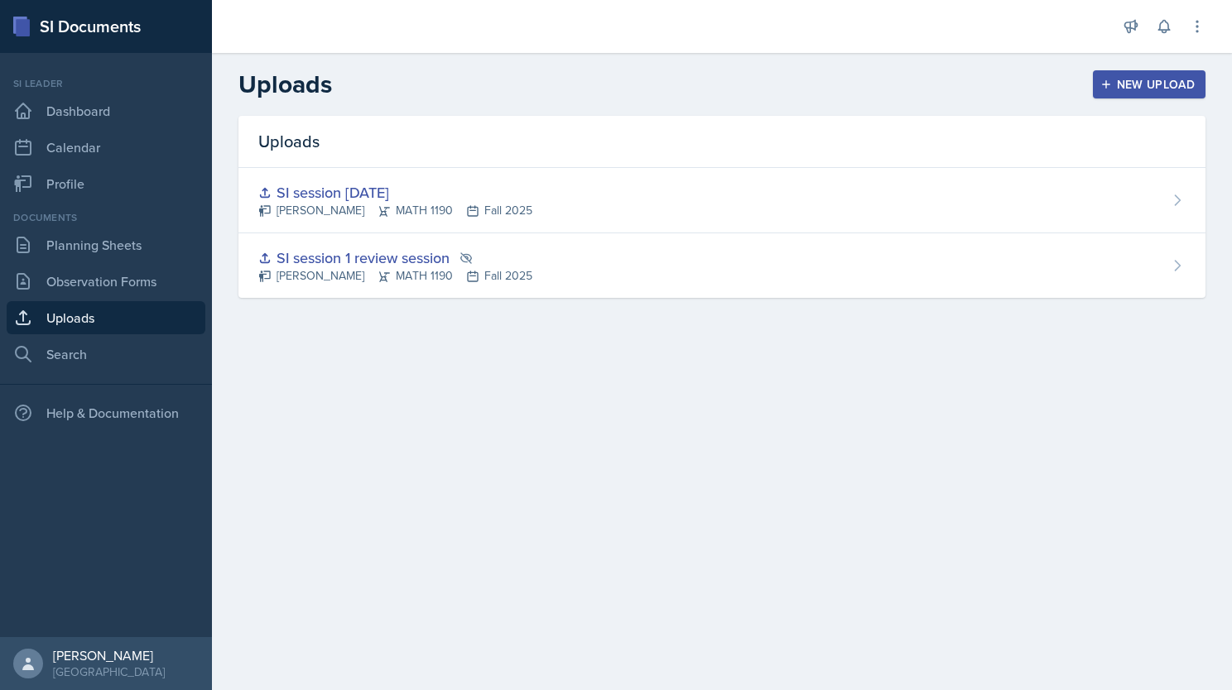
click at [1139, 78] on div "New Upload" at bounding box center [1149, 84] width 92 height 13
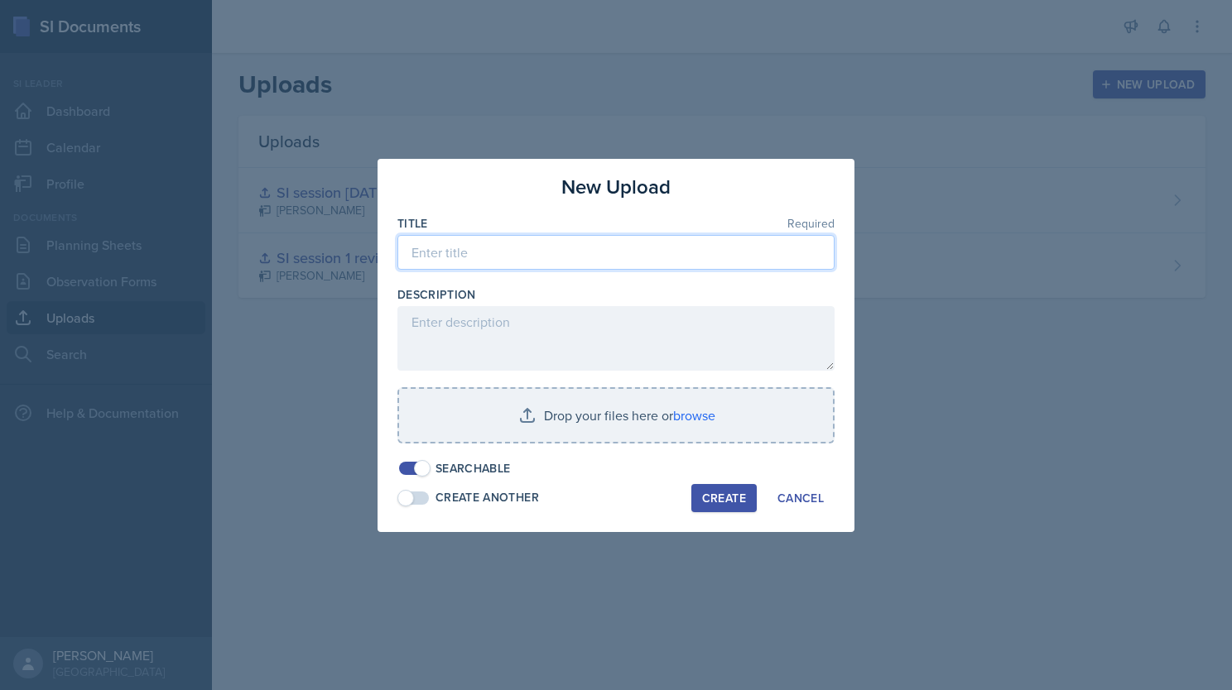
click at [543, 250] on input at bounding box center [615, 252] width 437 height 35
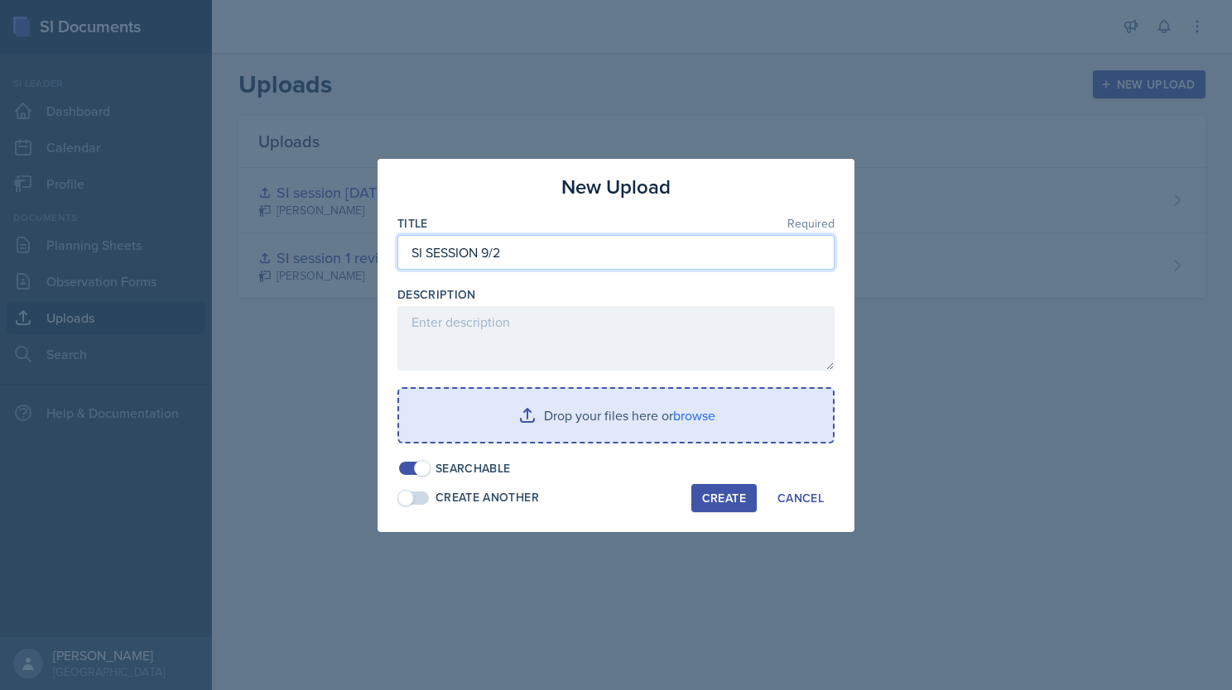
type input "SI SESSION 9/2"
click at [637, 423] on input "file" at bounding box center [616, 415] width 434 height 53
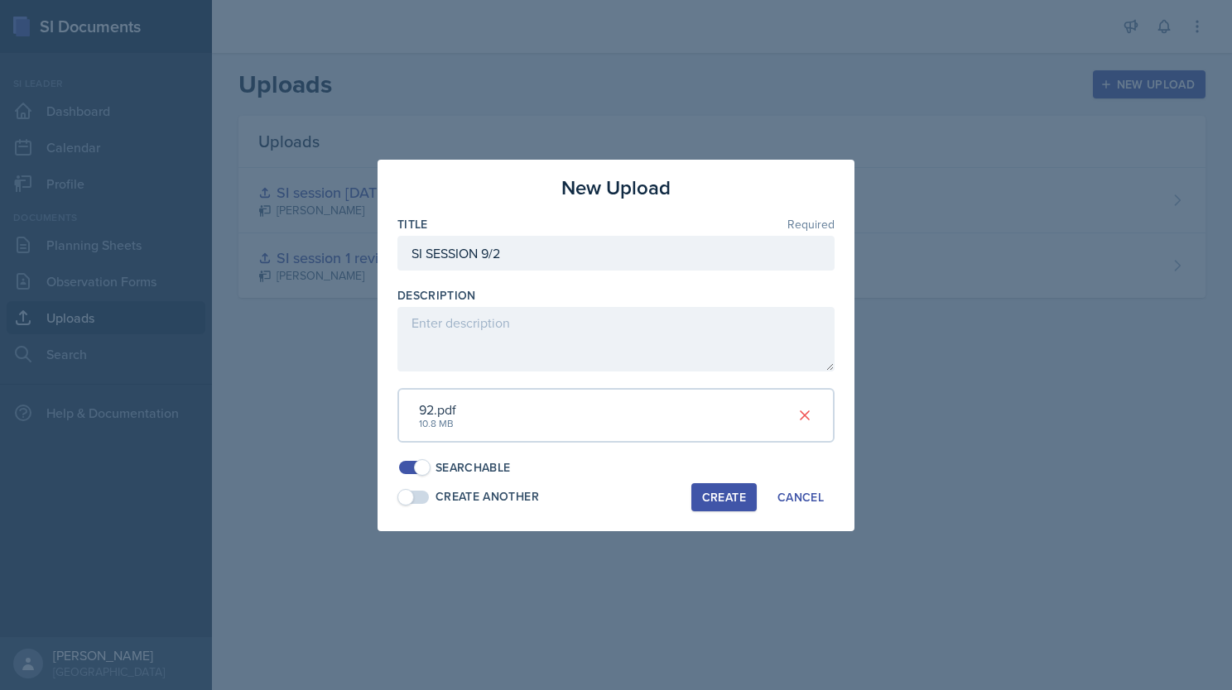
click at [711, 492] on div "Create" at bounding box center [724, 497] width 44 height 13
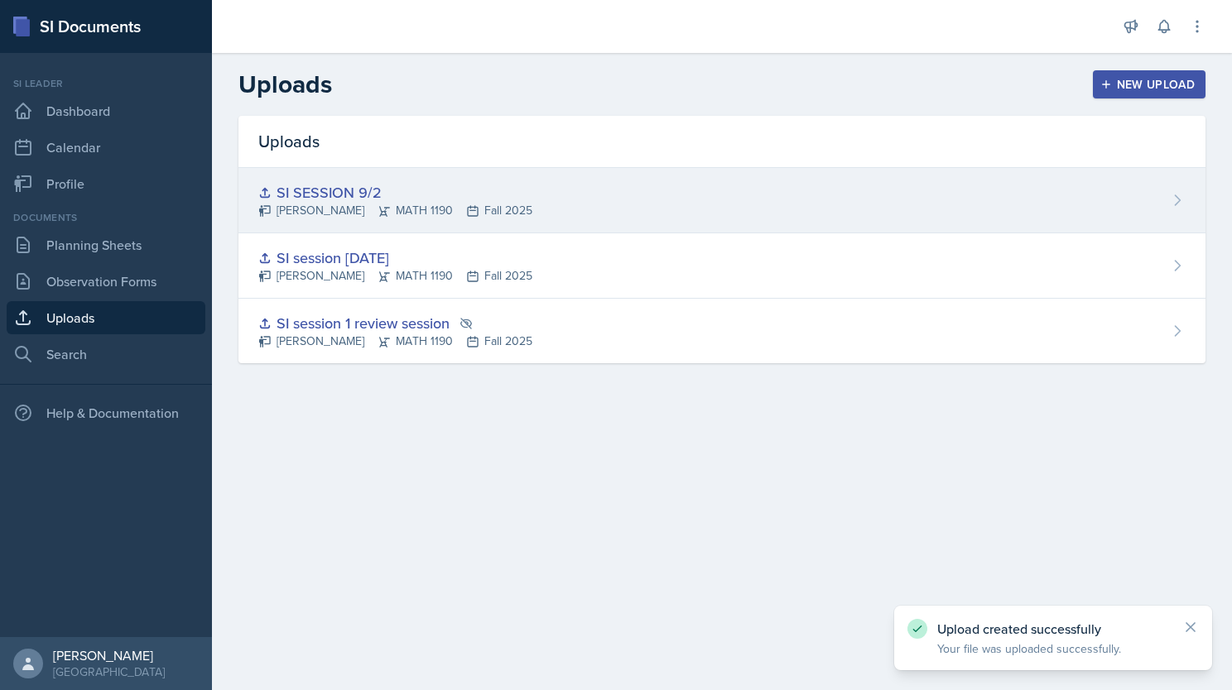
click at [441, 198] on div "SI SESSION 9/2" at bounding box center [395, 192] width 274 height 22
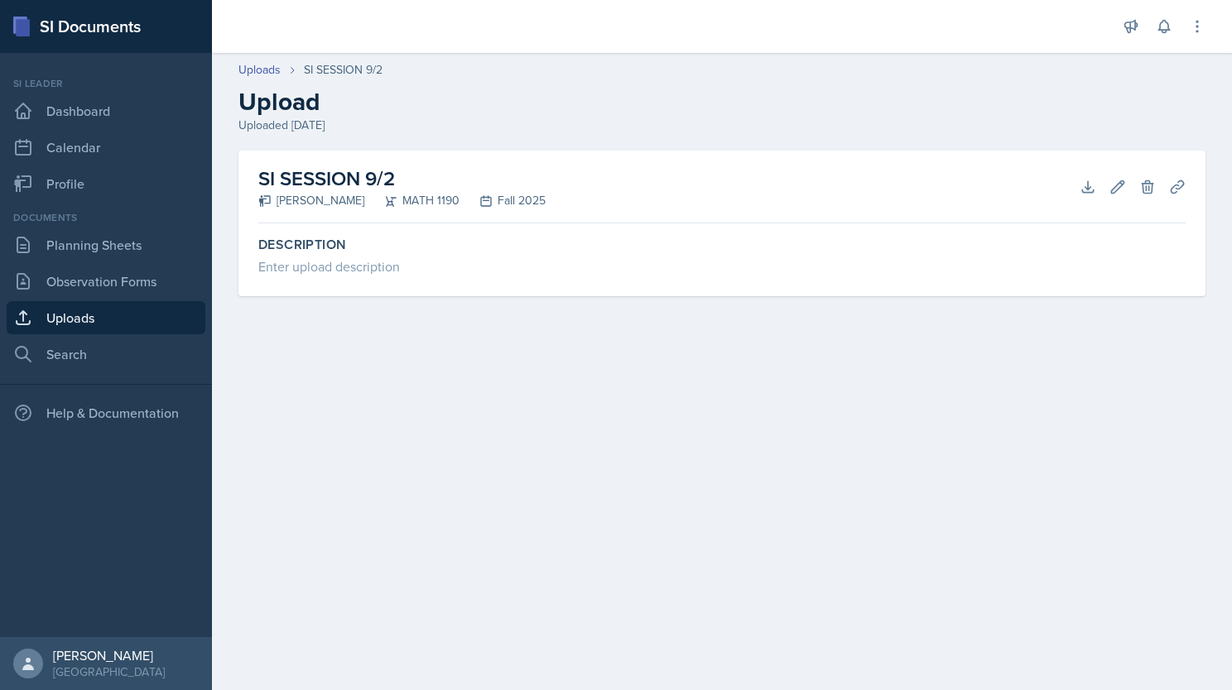
click at [778, 180] on div "SI SESSION 9/2 [PERSON_NAME] MATH 1190 Fall 2025 Download Edit Delete Planning …" at bounding box center [721, 187] width 927 height 73
click at [1096, 185] on button "Download" at bounding box center [1088, 187] width 30 height 30
click at [131, 239] on link "Planning Sheets" at bounding box center [106, 244] width 199 height 33
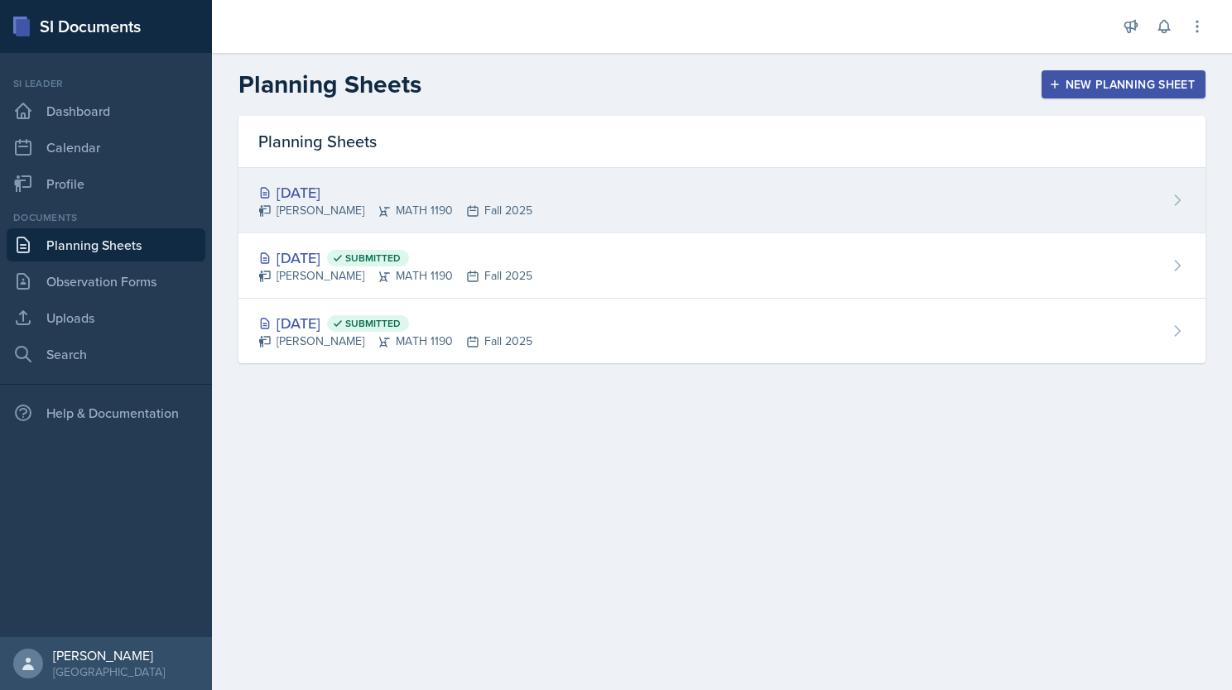
click at [476, 214] on div "[PERSON_NAME] MATH 1190 Fall 2025" at bounding box center [395, 210] width 274 height 17
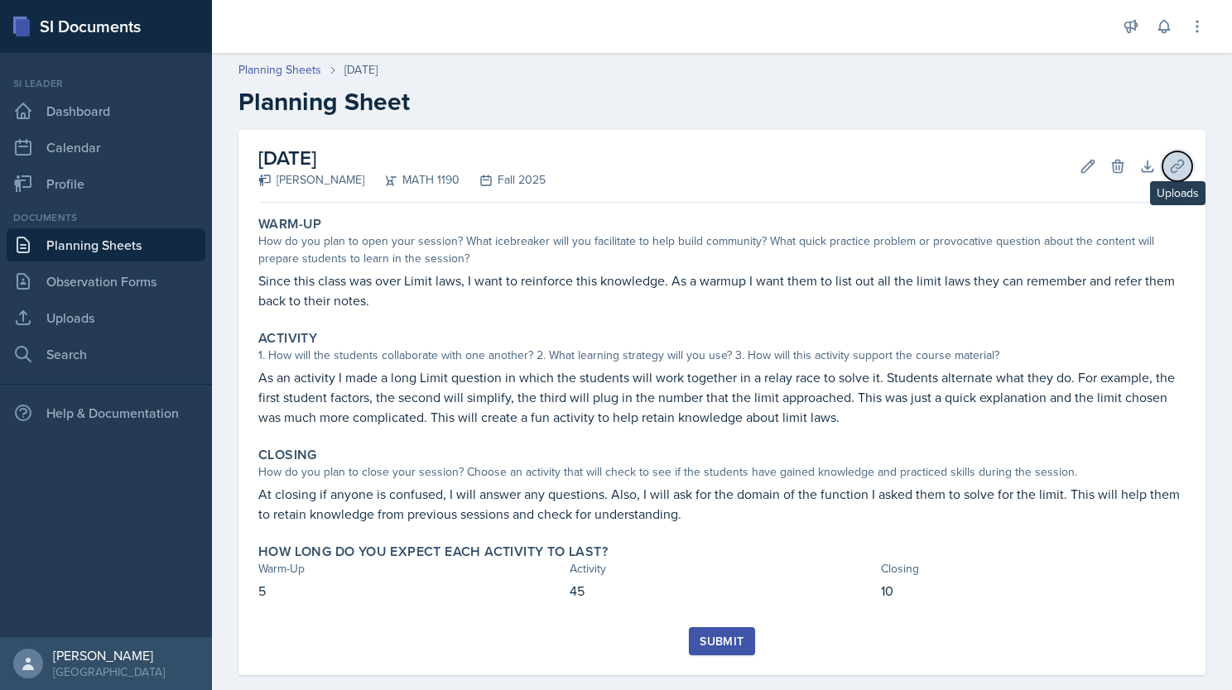
click at [1169, 160] on icon at bounding box center [1177, 166] width 17 height 17
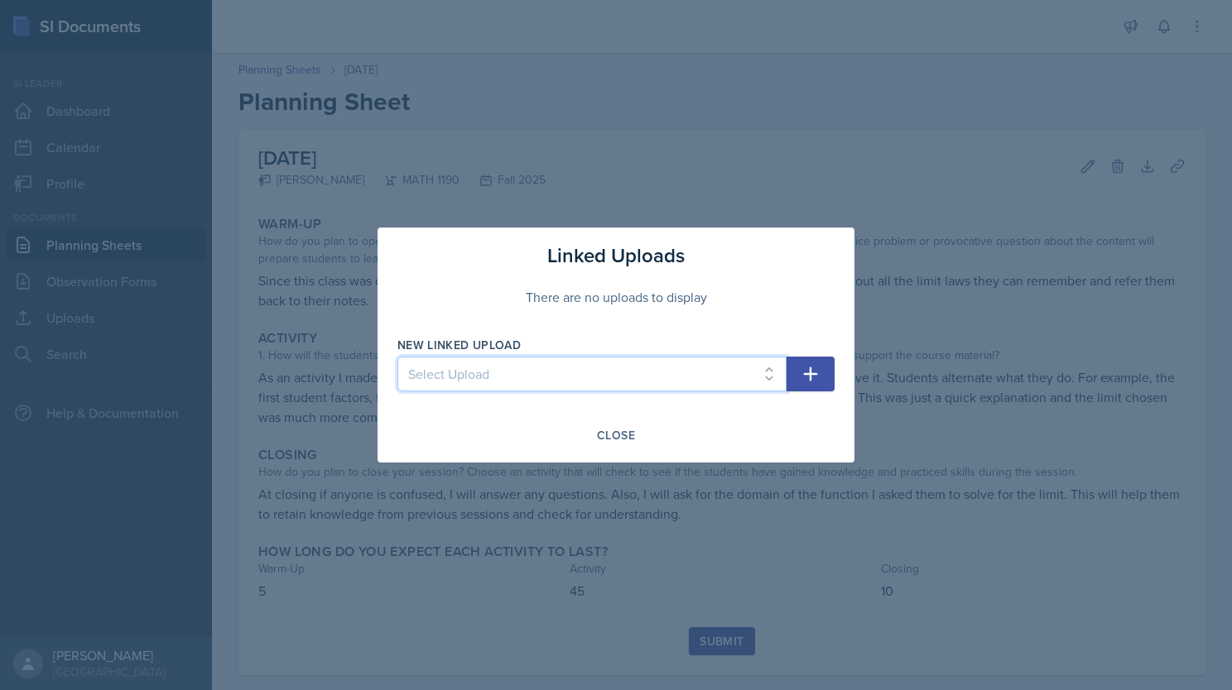
click at [589, 368] on select "Select Upload SI session 1 review session SI session [DATE] SI SESSION 9/2" at bounding box center [591, 374] width 389 height 35
select select "a8105b0e-6489-48d1-8def-1bef427747ed"
click at [397, 357] on select "Select Upload SI session 1 review session SI session [DATE] SI SESSION 9/2" at bounding box center [591, 374] width 389 height 35
click at [805, 386] on button "button" at bounding box center [810, 374] width 48 height 35
select select
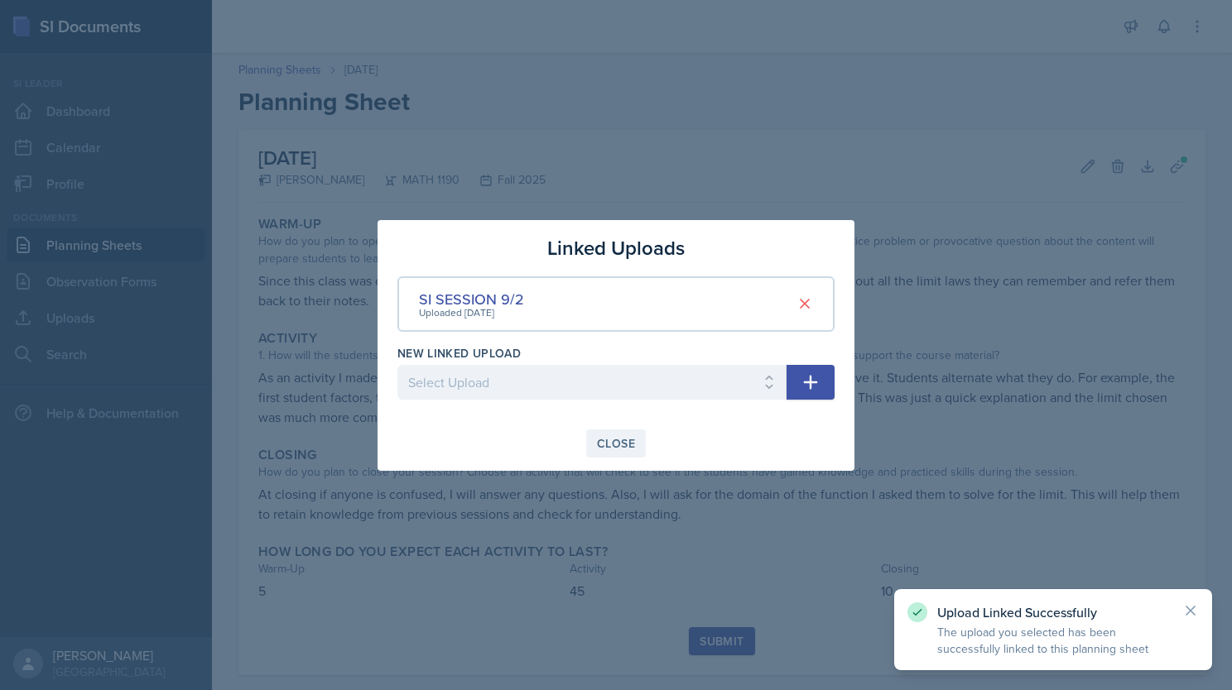
click at [616, 440] on div "Close" at bounding box center [616, 443] width 38 height 13
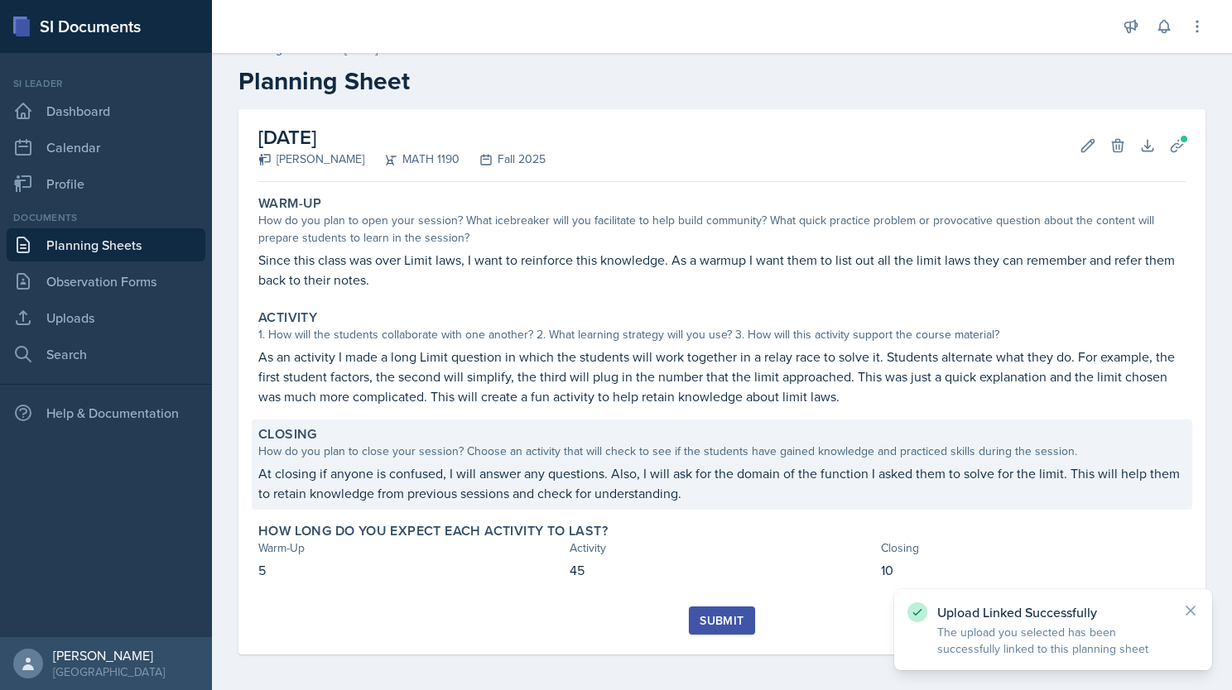
scroll to position [23, 0]
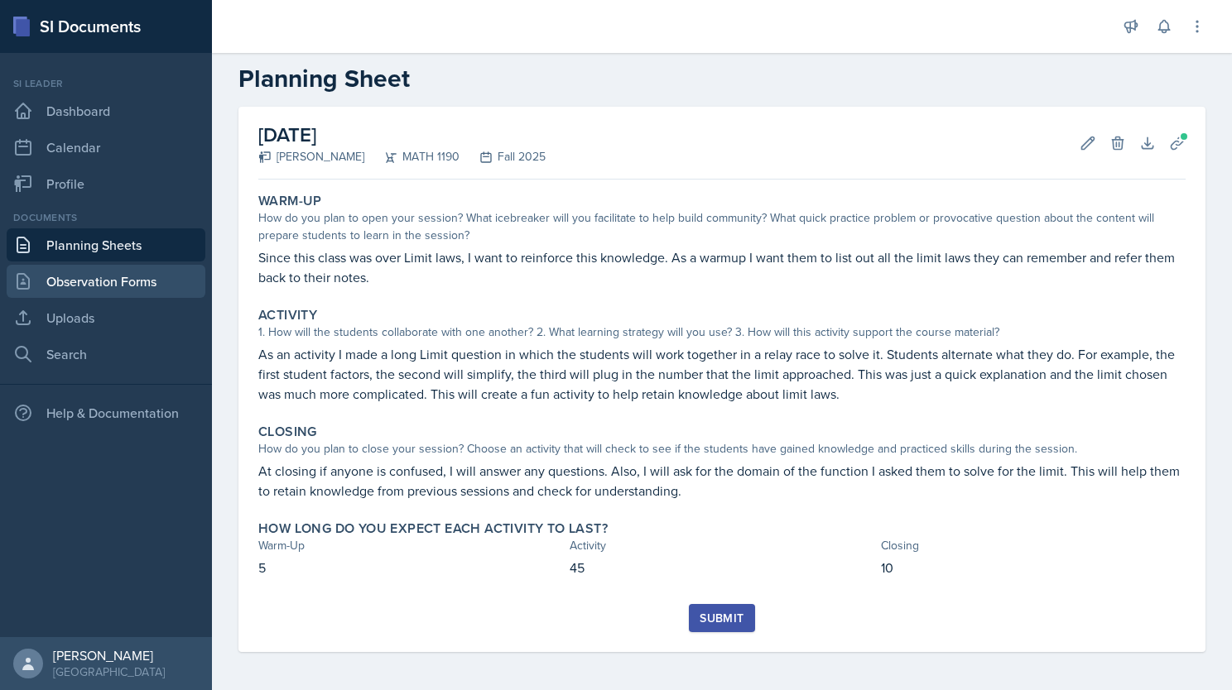
click at [73, 279] on link "Observation Forms" at bounding box center [106, 281] width 199 height 33
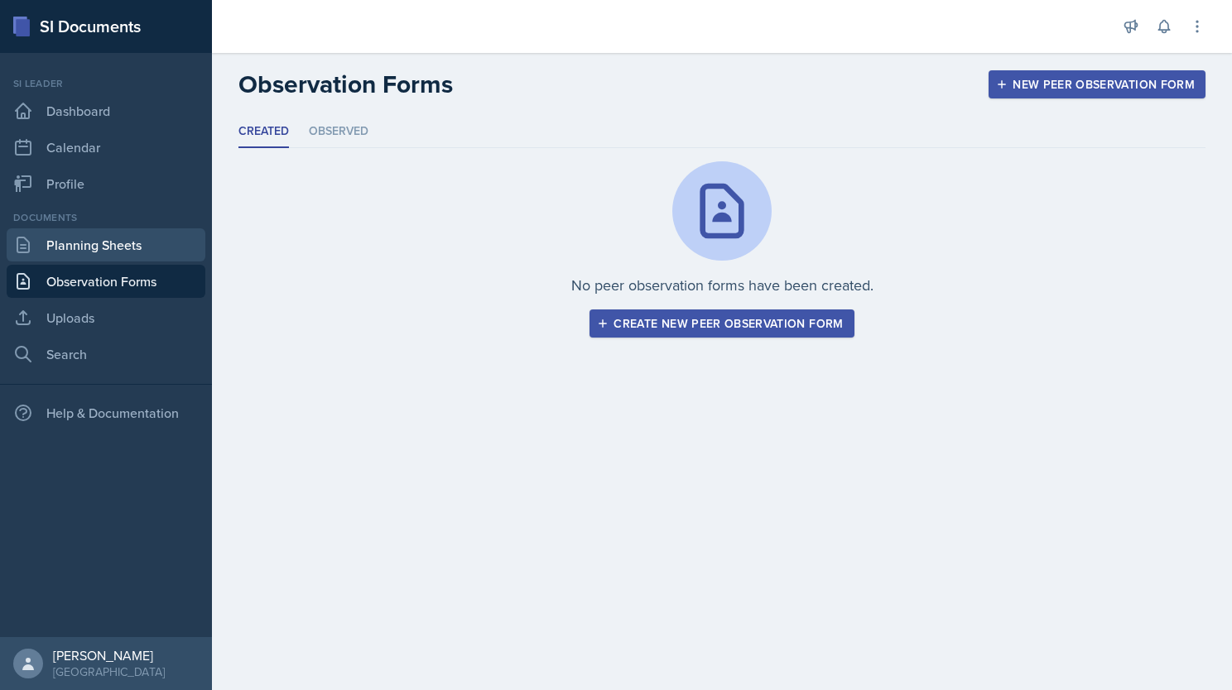
click at [84, 255] on link "Planning Sheets" at bounding box center [106, 244] width 199 height 33
